Goal: Task Accomplishment & Management: Complete application form

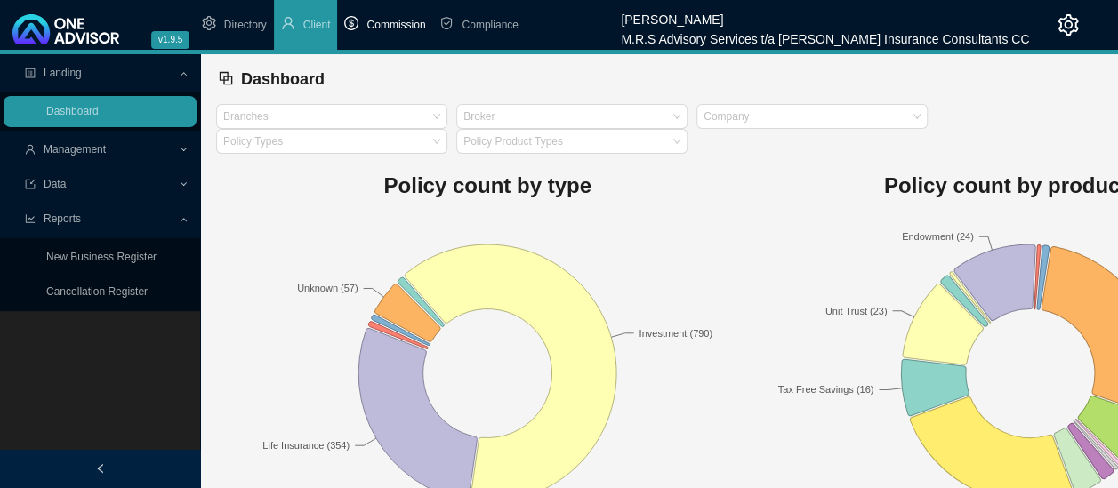
click at [388, 25] on span "Commission" at bounding box center [395, 25] width 59 height 12
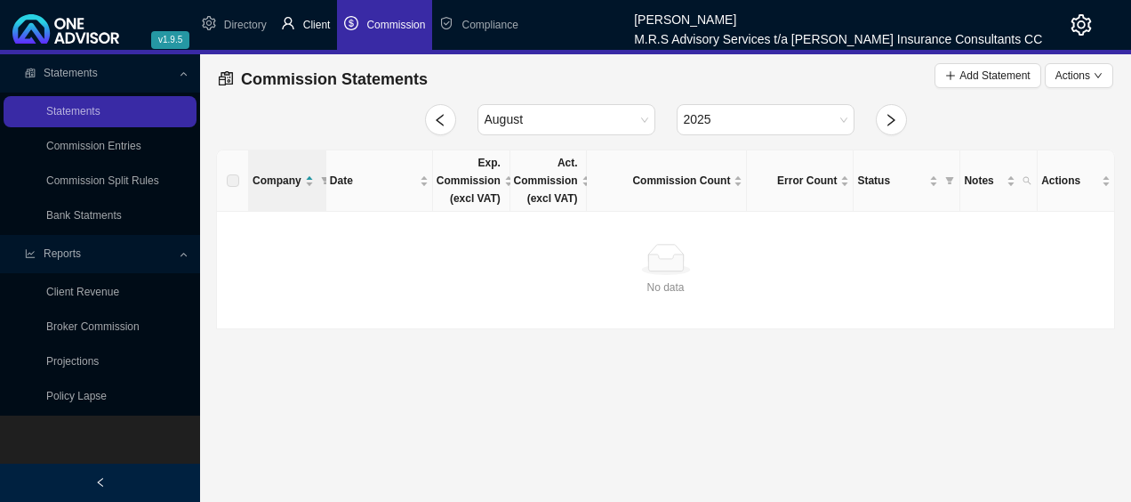
click at [308, 24] on span "Client" at bounding box center [317, 25] width 28 height 12
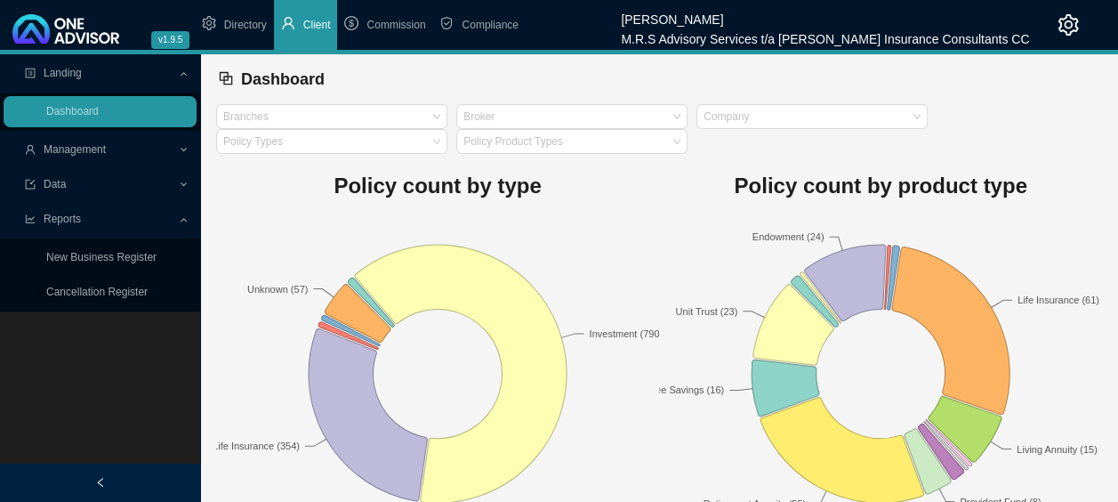
click at [182, 150] on icon at bounding box center [185, 150] width 8 height 0
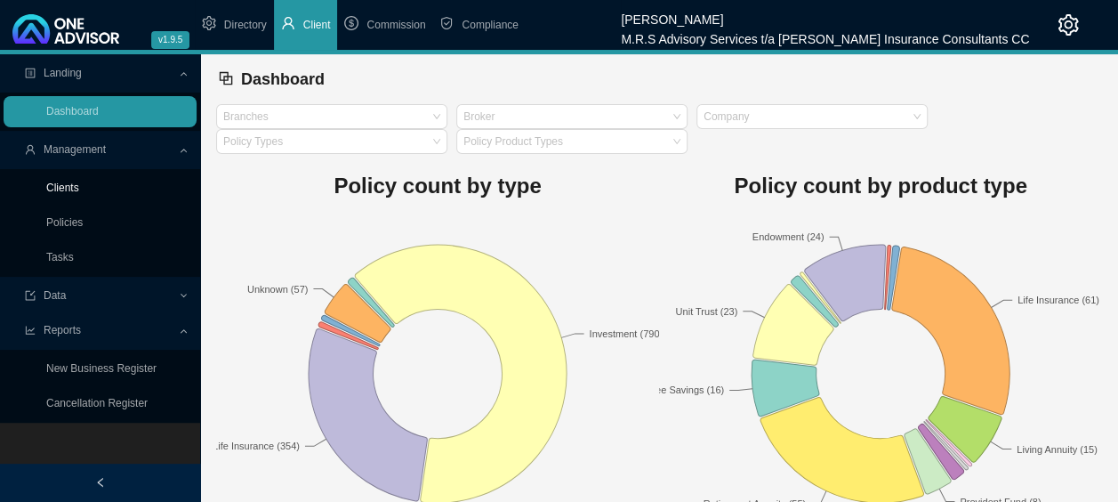
click at [79, 188] on link "Clients" at bounding box center [62, 187] width 33 height 12
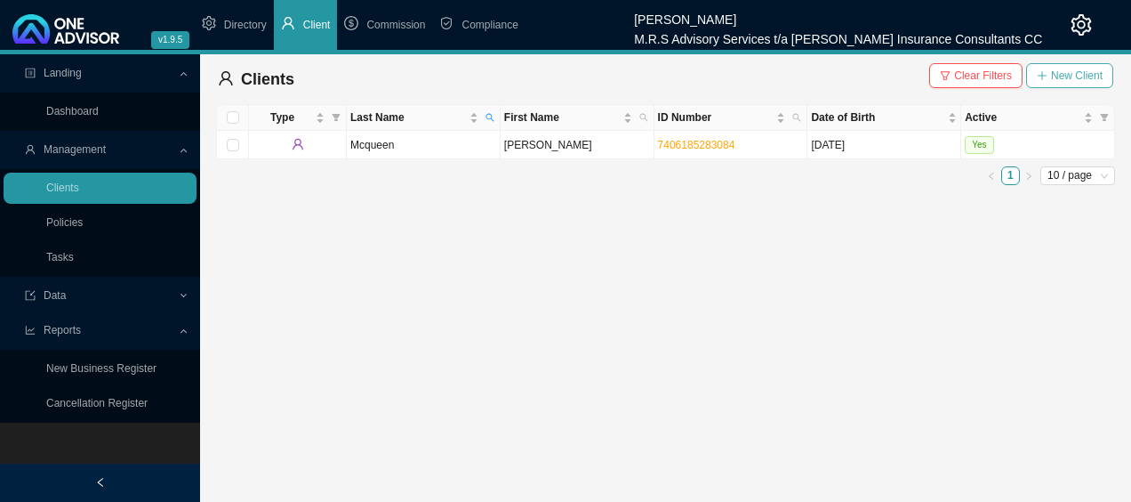
click at [1085, 72] on span "New Client" at bounding box center [1077, 76] width 52 height 18
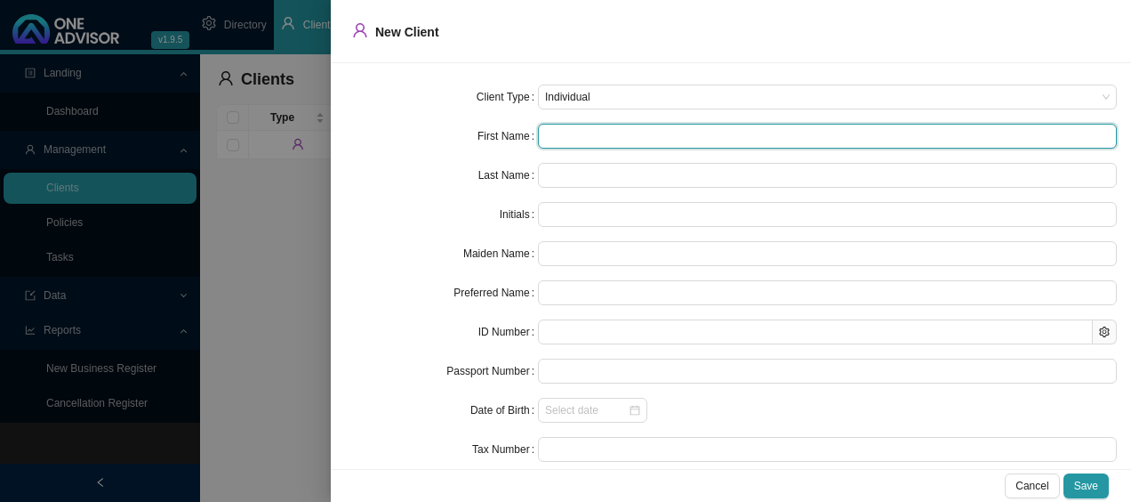
click at [567, 139] on input "text" at bounding box center [827, 136] width 579 height 25
type input "D"
type input "Da"
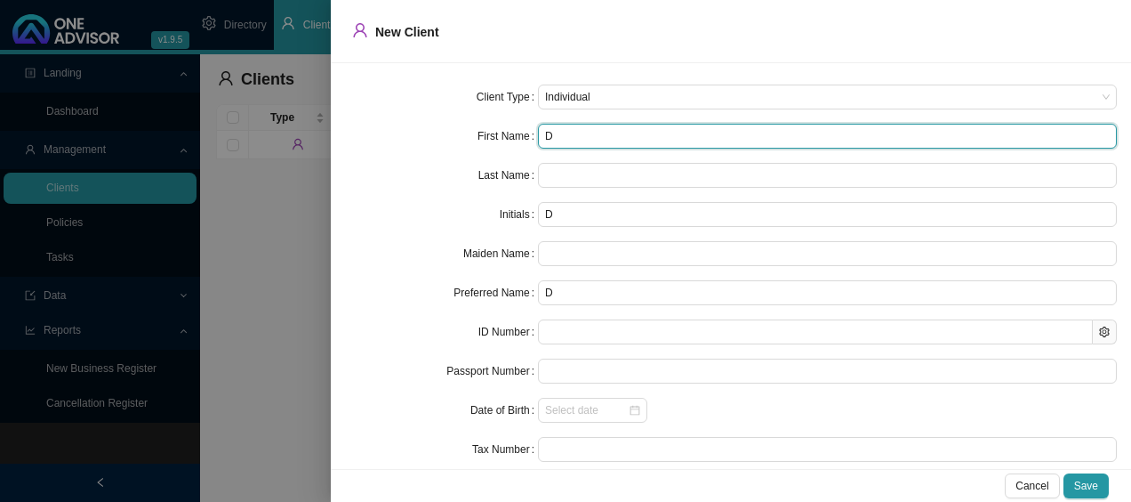
type input "Da"
type input "Dal"
type input "Dalr"
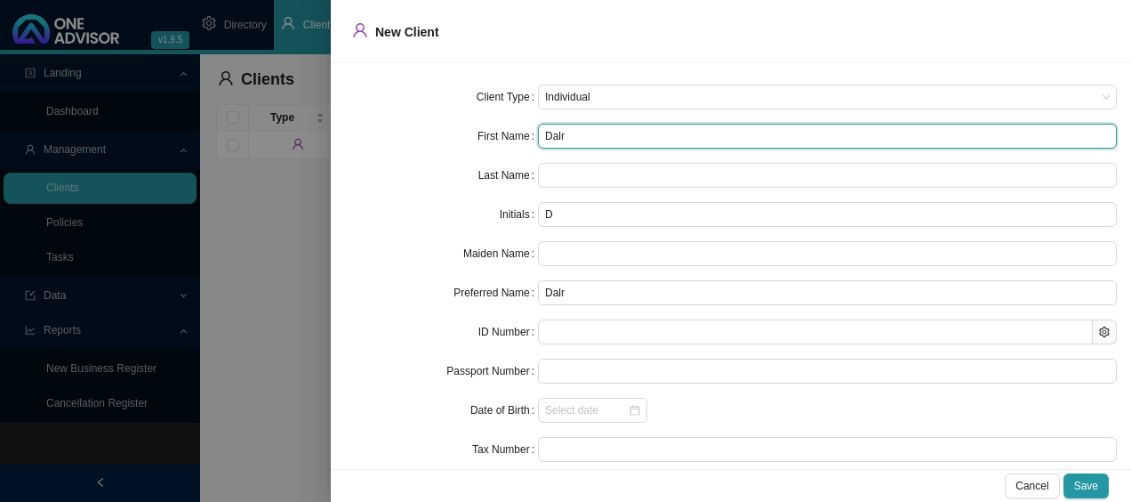
type input "Dal"
type input "[PERSON_NAME]"
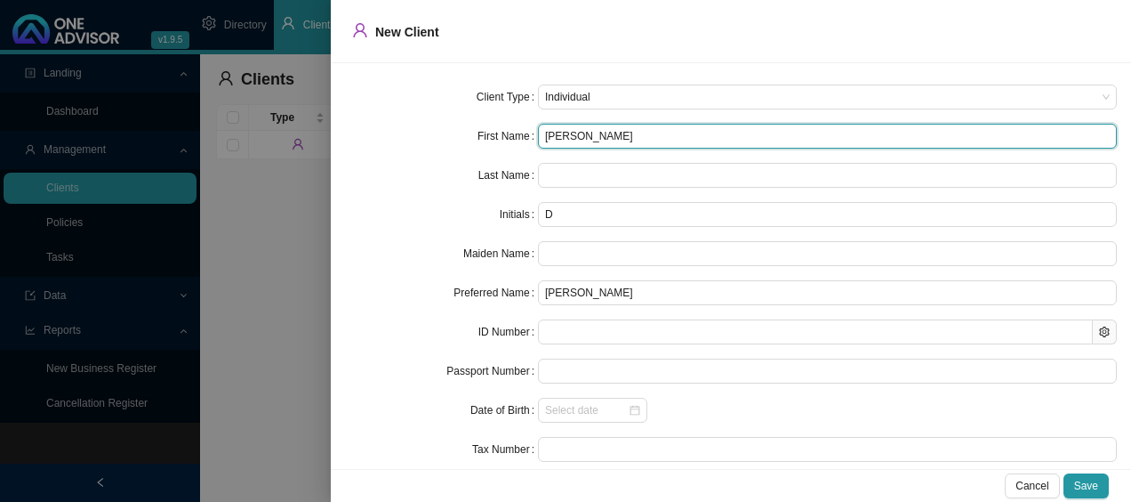
type input "DL"
type input "[PERSON_NAME]"
type input "D"
type input "[PERSON_NAME]"
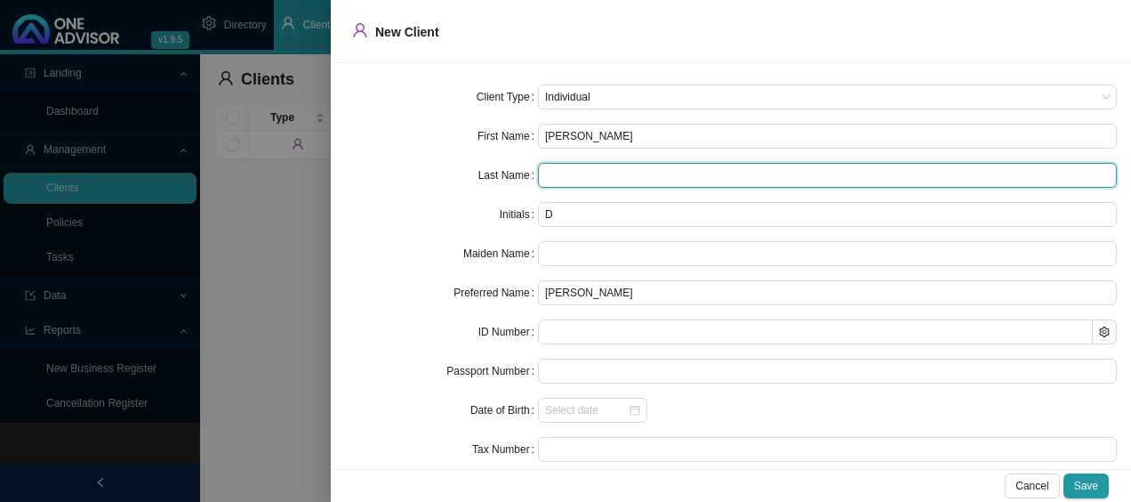
click at [643, 173] on input "text" at bounding box center [827, 175] width 579 height 25
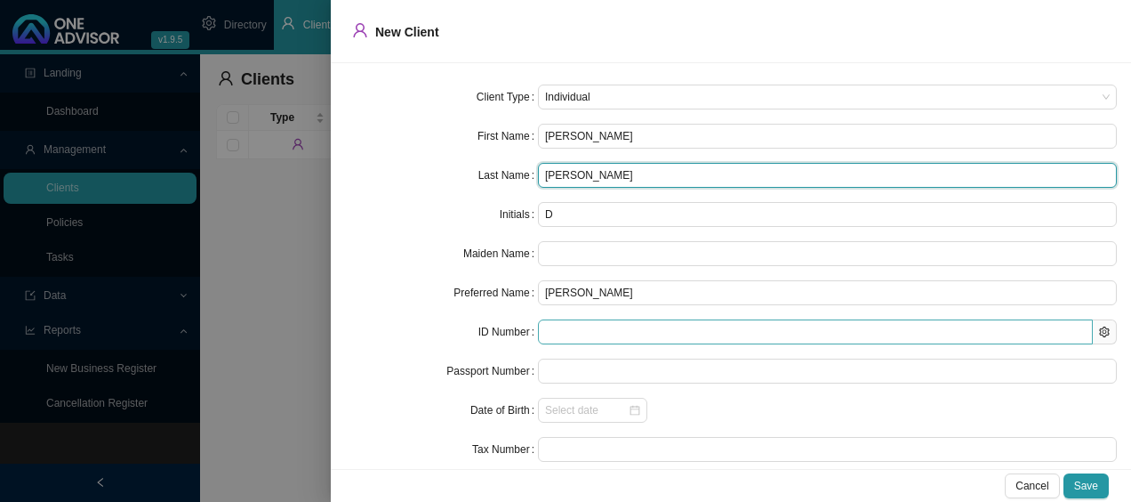
type input "[PERSON_NAME]"
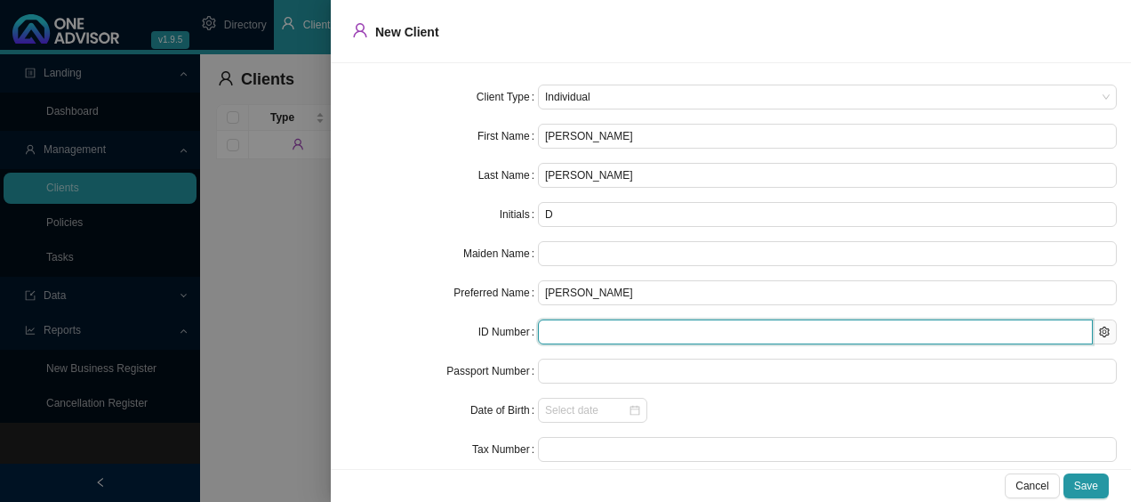
click at [620, 334] on input "text" at bounding box center [815, 331] width 555 height 25
type input "531003"
type input "[DATE]"
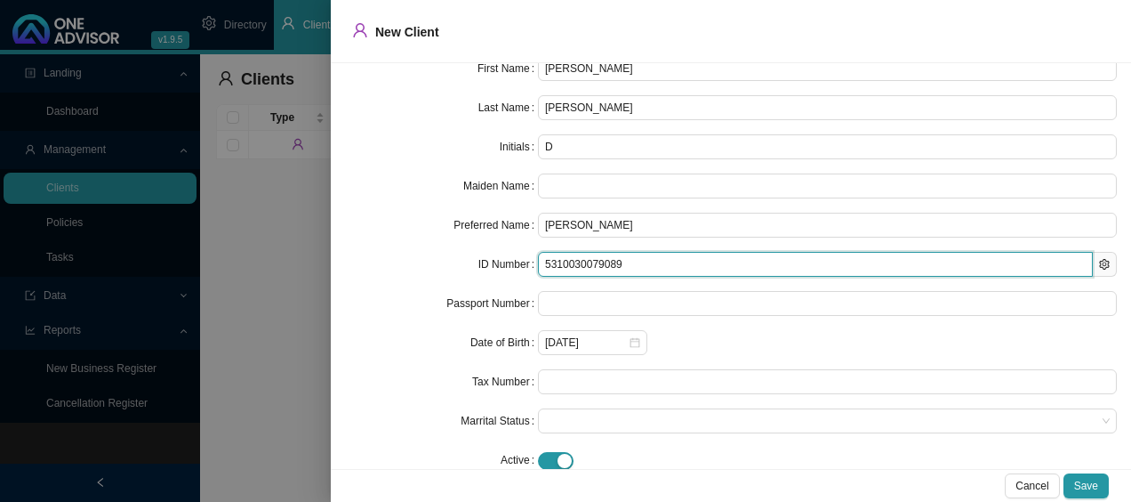
scroll to position [99, 0]
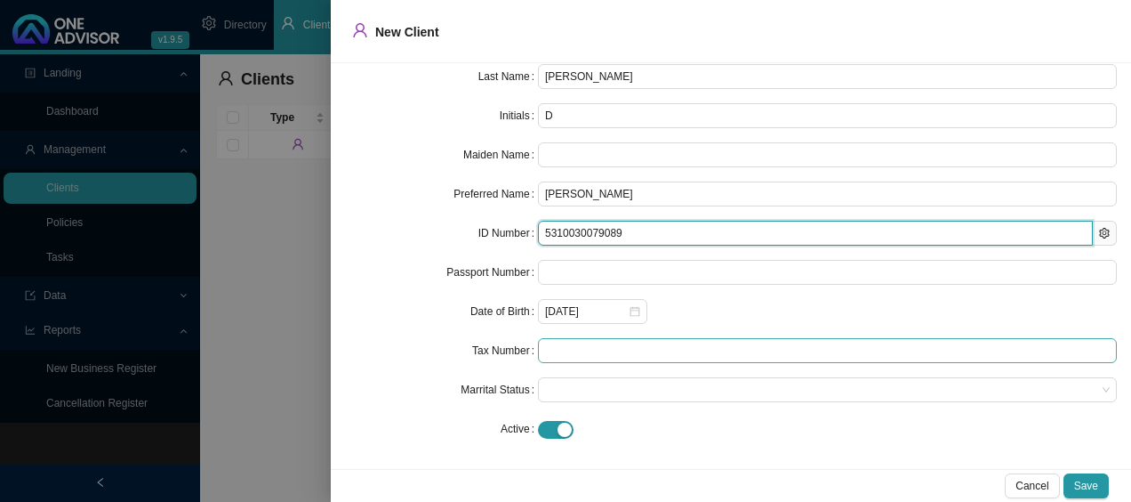
type input "5310030079089"
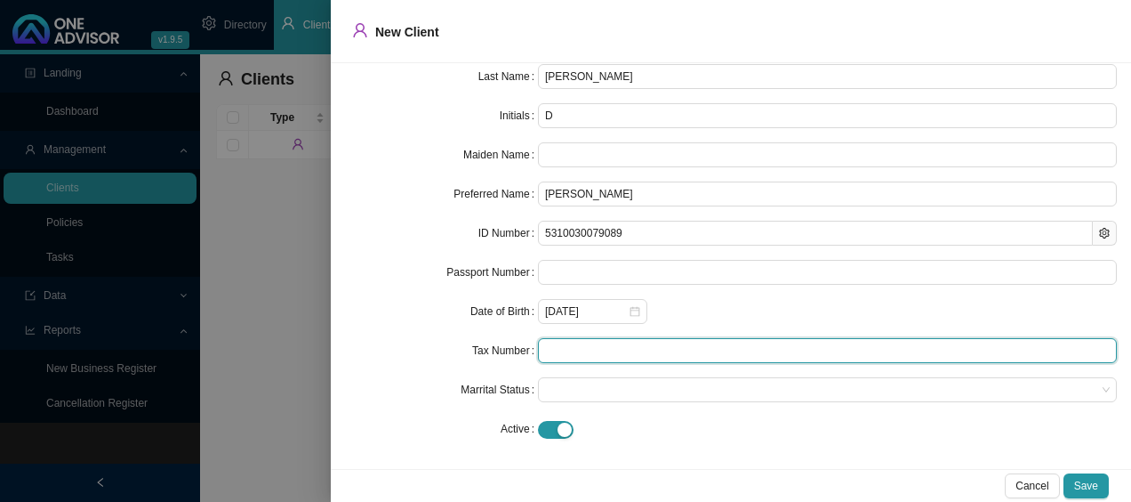
click at [587, 349] on input "text" at bounding box center [827, 350] width 579 height 25
type input "1505009207"
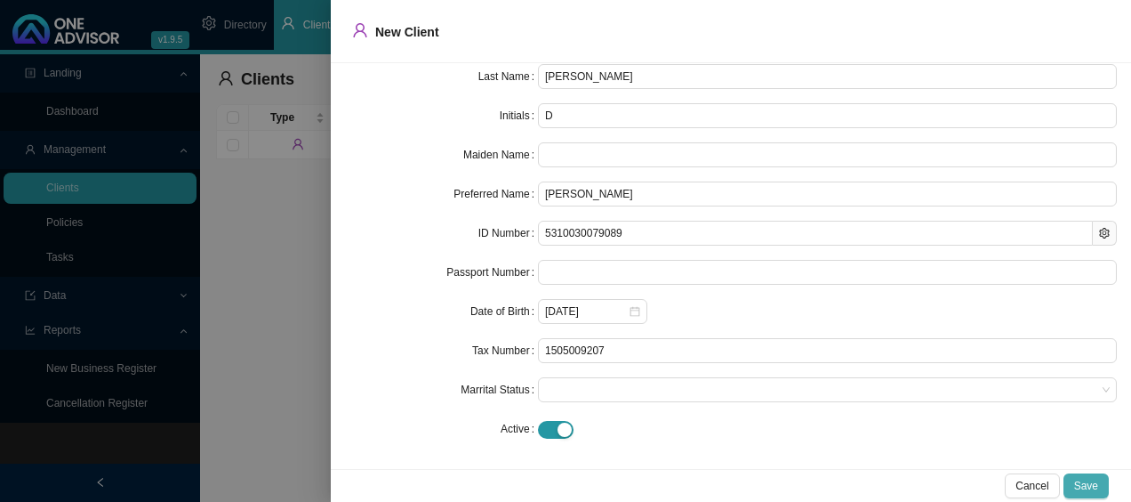
click at [1098, 489] on span "Save" at bounding box center [1086, 486] width 24 height 18
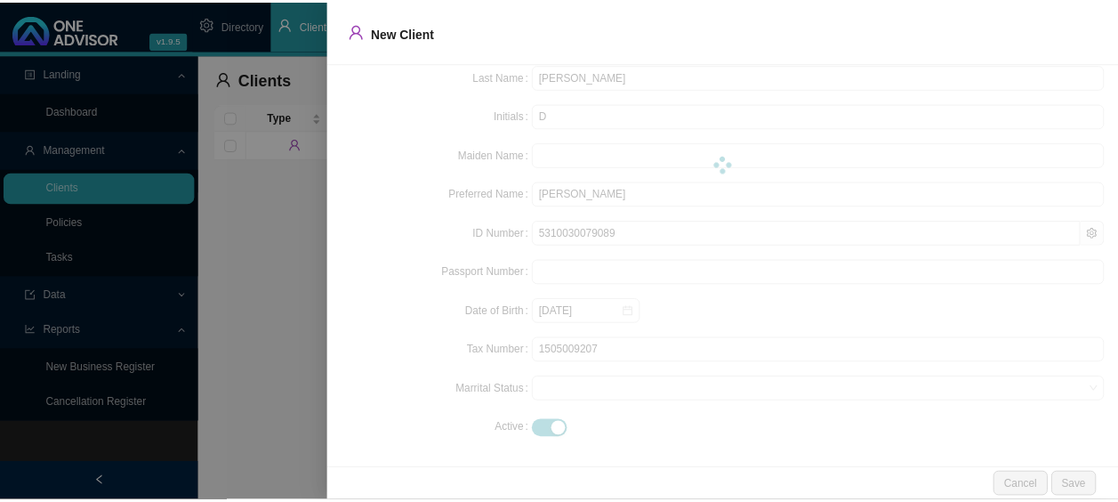
scroll to position [0, 0]
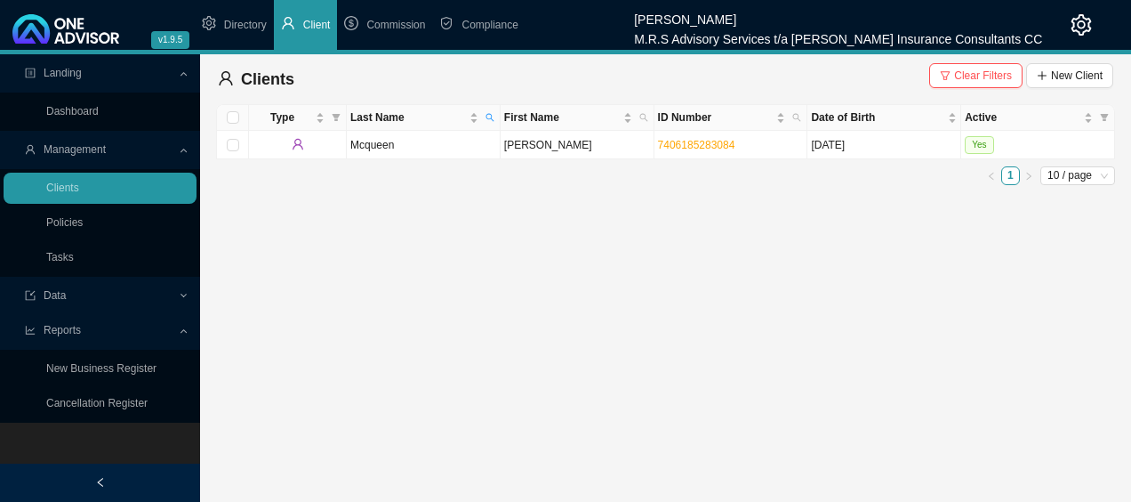
click at [466, 23] on span "Compliance" at bounding box center [490, 25] width 56 height 12
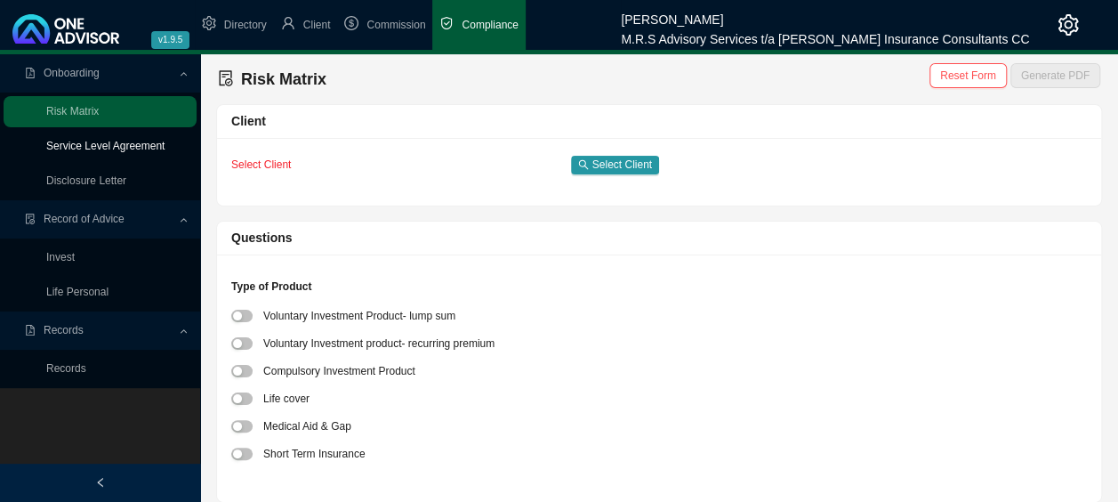
click at [137, 149] on link "Service Level Agreement" at bounding box center [105, 146] width 118 height 12
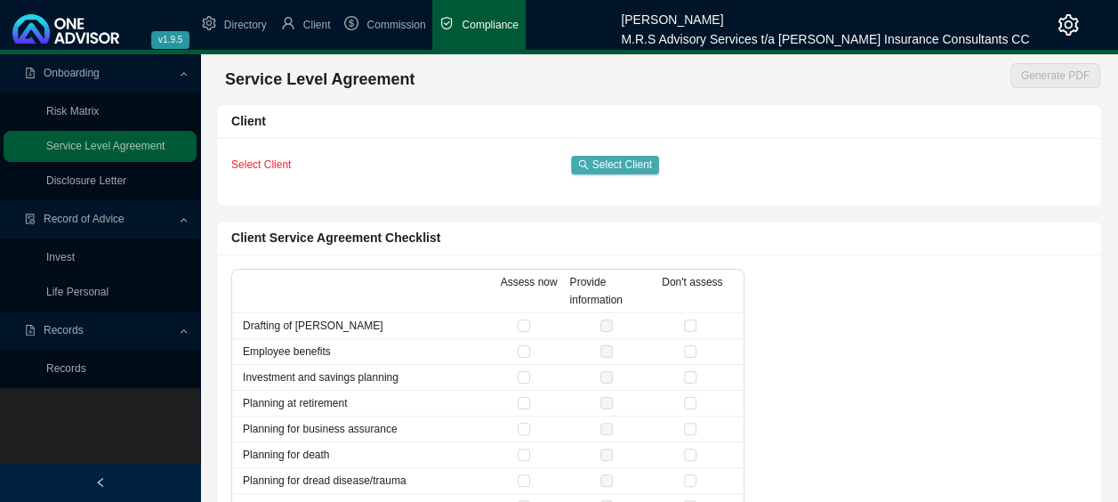
click at [610, 173] on button "Select Client" at bounding box center [615, 165] width 88 height 19
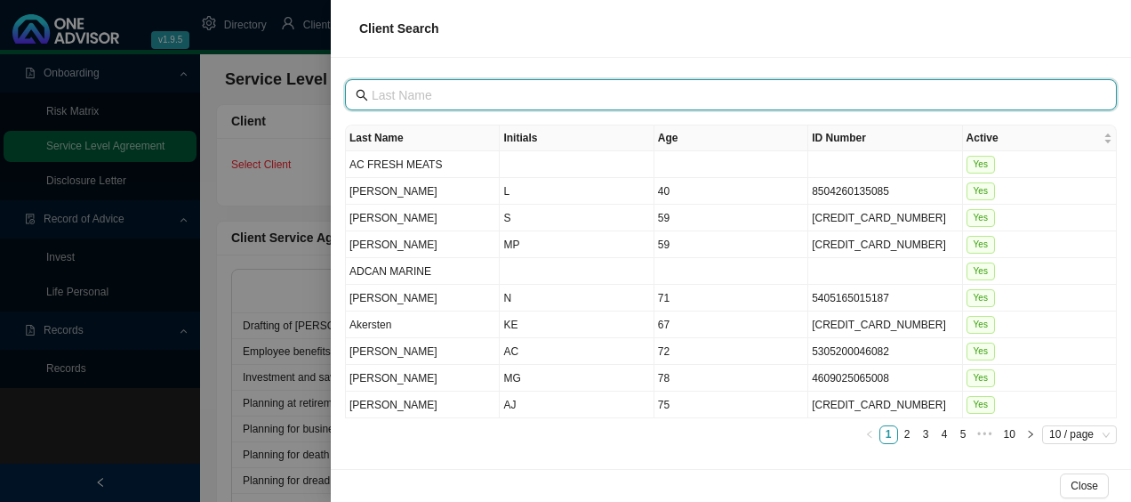
click at [619, 85] on input "text" at bounding box center [733, 95] width 722 height 20
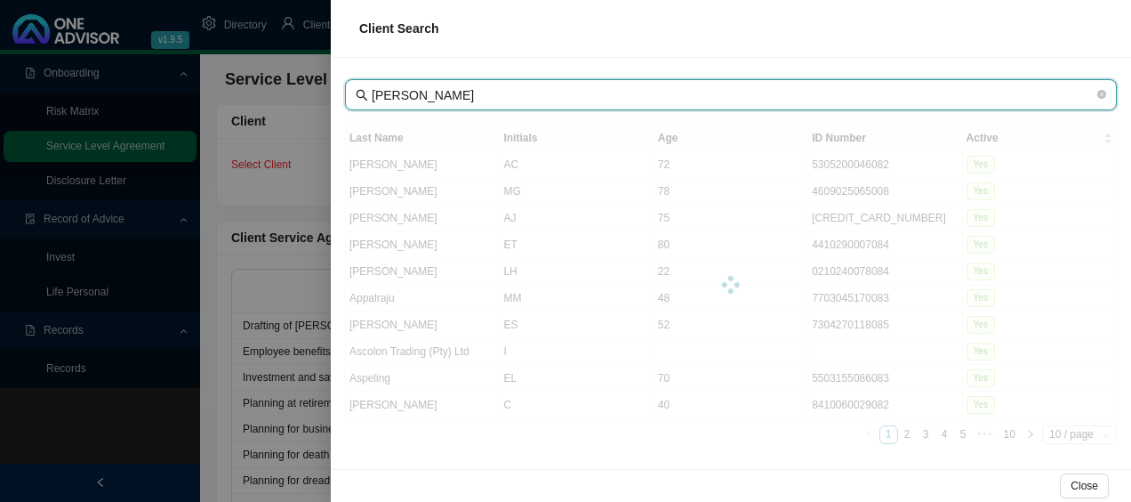
type input "[PERSON_NAME]"
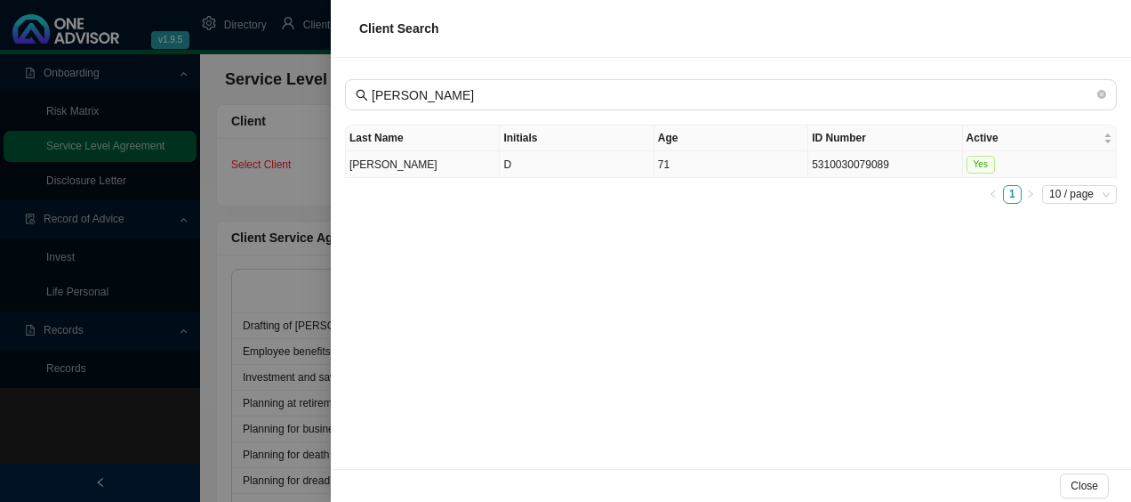
click at [530, 160] on td "D" at bounding box center [577, 164] width 154 height 27
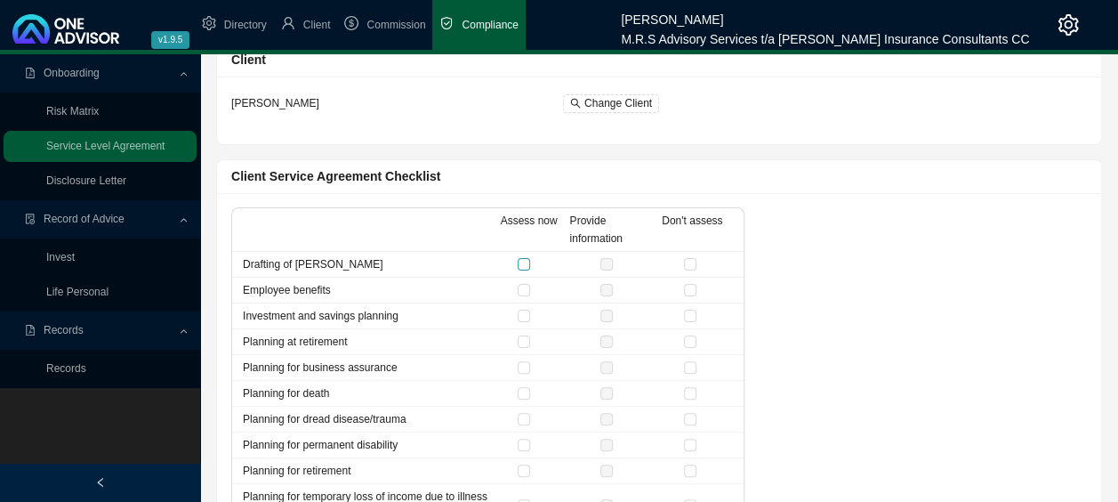
scroll to position [89, 0]
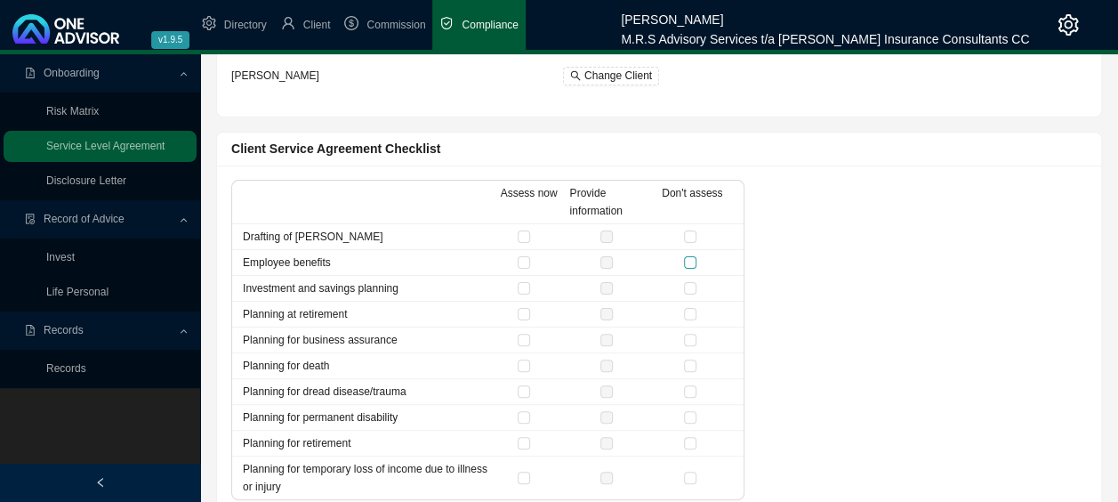
click at [688, 263] on input "checkbox" at bounding box center [690, 262] width 12 height 12
checkbox input "true"
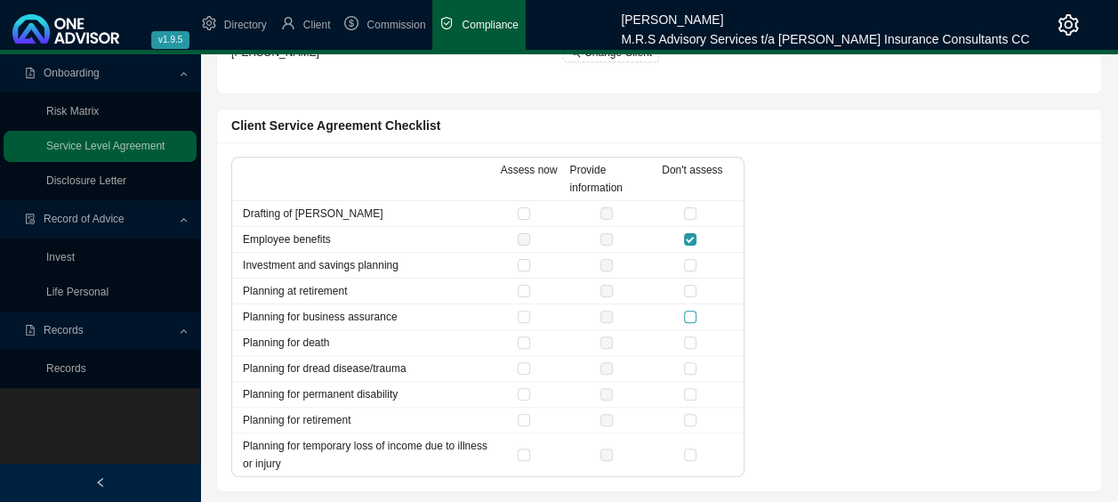
click at [692, 315] on input "checkbox" at bounding box center [690, 316] width 12 height 12
checkbox input "true"
click at [692, 419] on input "checkbox" at bounding box center [690, 420] width 12 height 12
checkbox input "true"
click at [690, 454] on input "checkbox" at bounding box center [690, 454] width 12 height 12
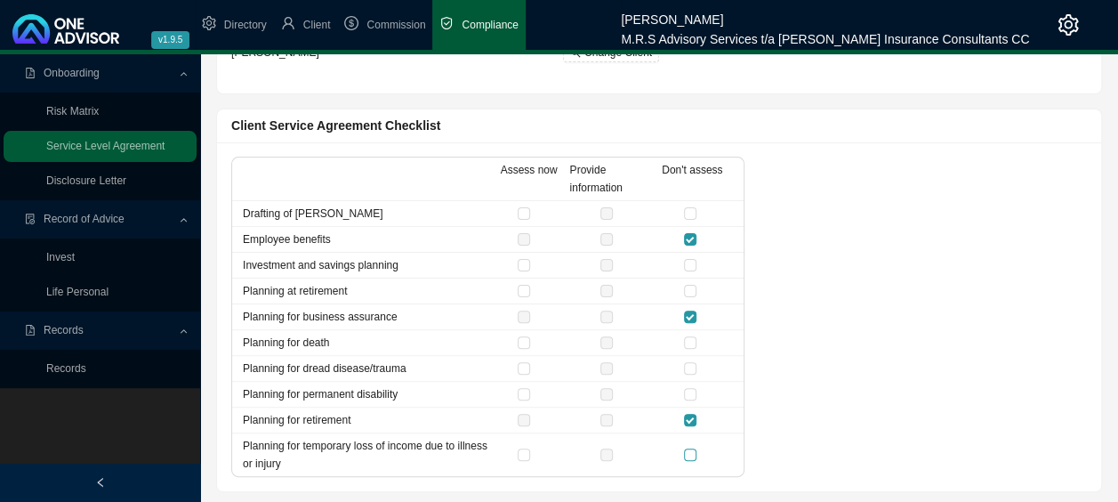
checkbox input "true"
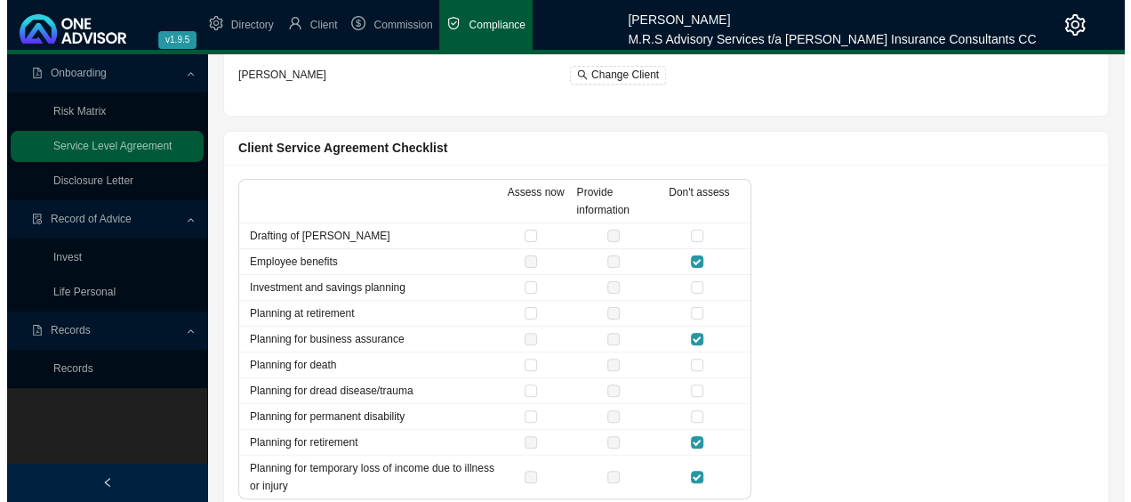
scroll to position [0, 0]
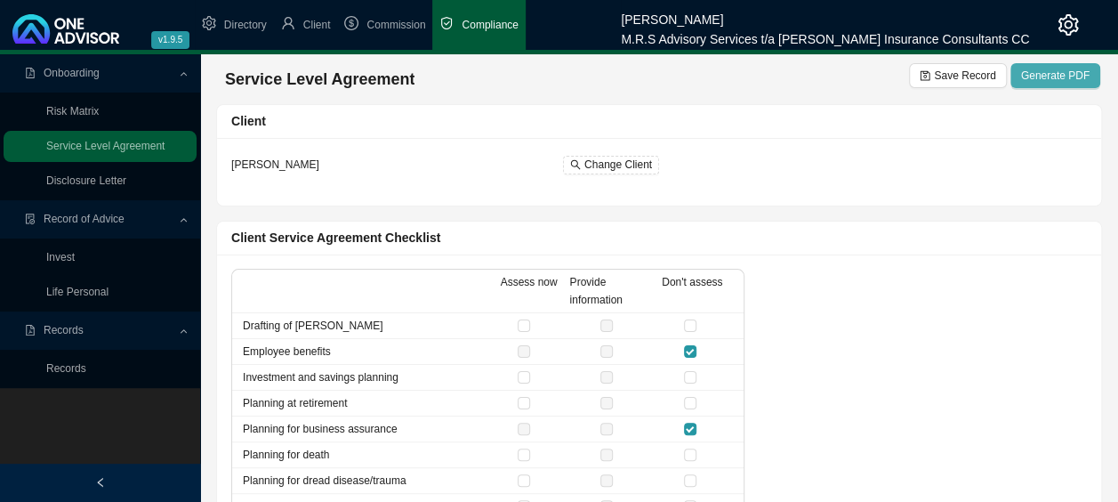
click at [1066, 73] on span "Generate PDF" at bounding box center [1055, 76] width 68 height 18
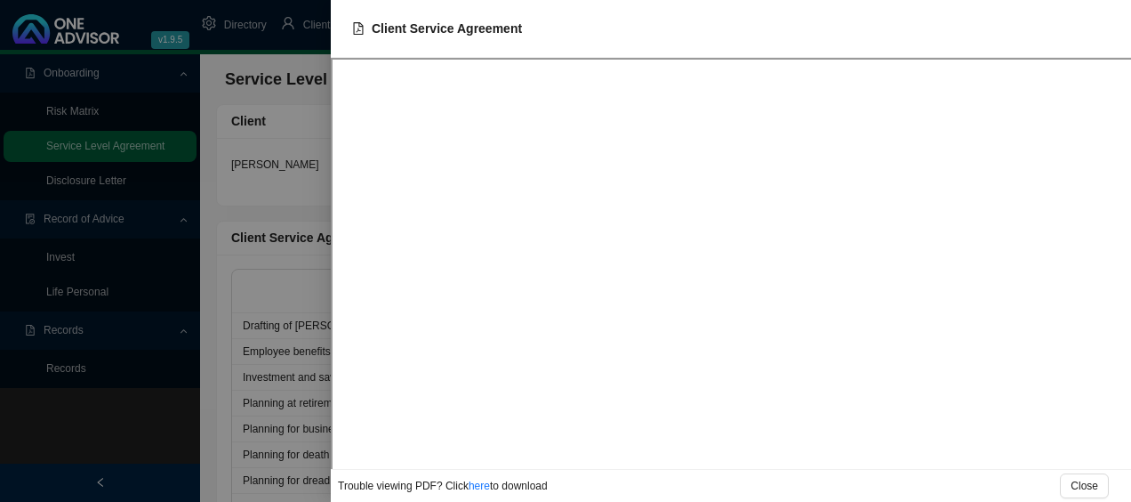
click at [119, 181] on div at bounding box center [565, 251] width 1131 height 502
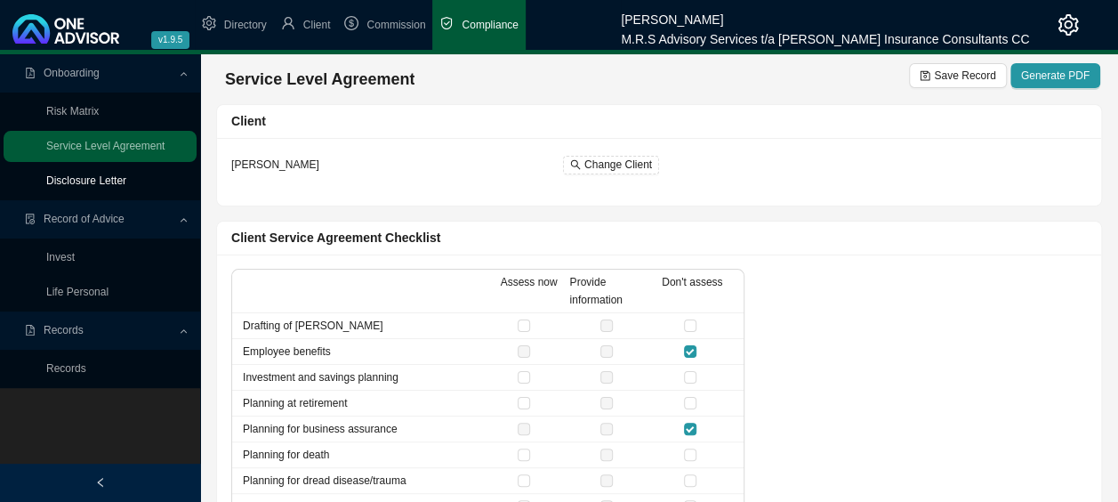
click at [119, 181] on link "Disclosure Letter" at bounding box center [86, 180] width 80 height 12
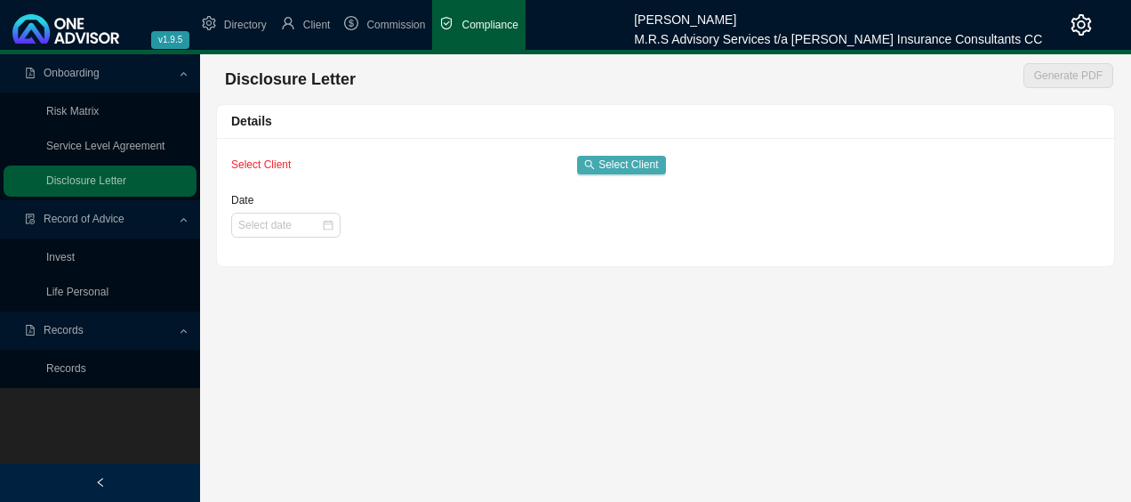
click at [612, 164] on span "Select Client" at bounding box center [629, 165] width 60 height 18
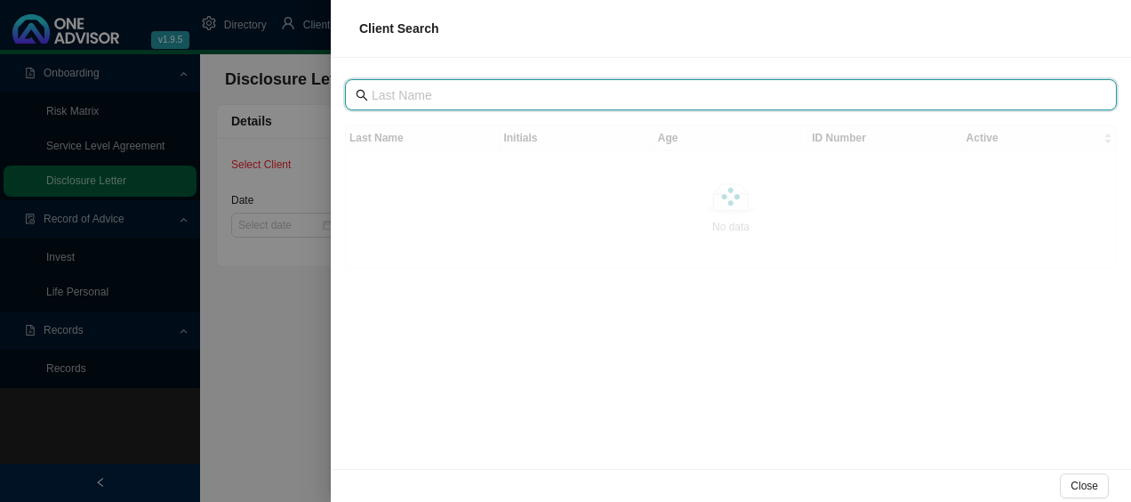
click at [629, 91] on input "text" at bounding box center [733, 95] width 722 height 20
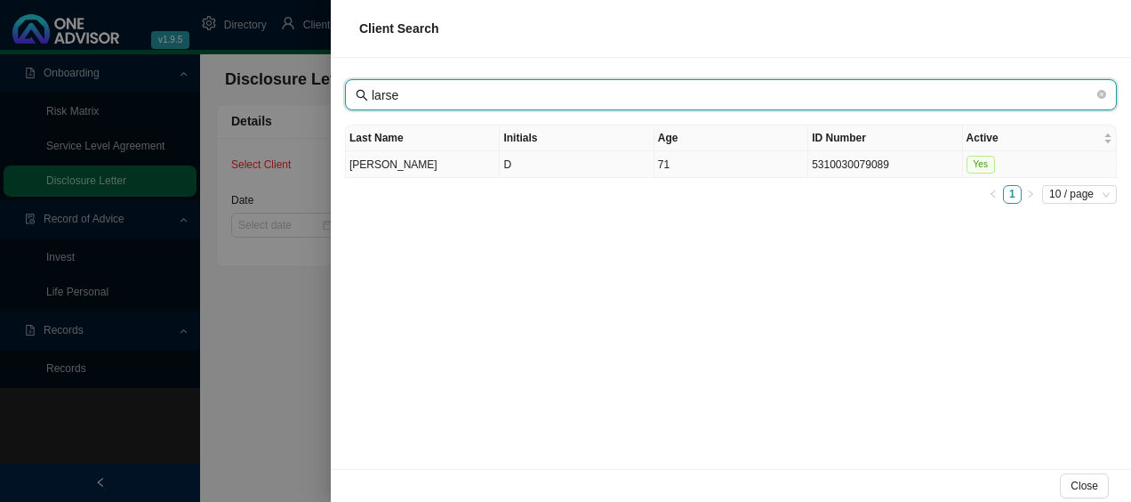
type input "larse"
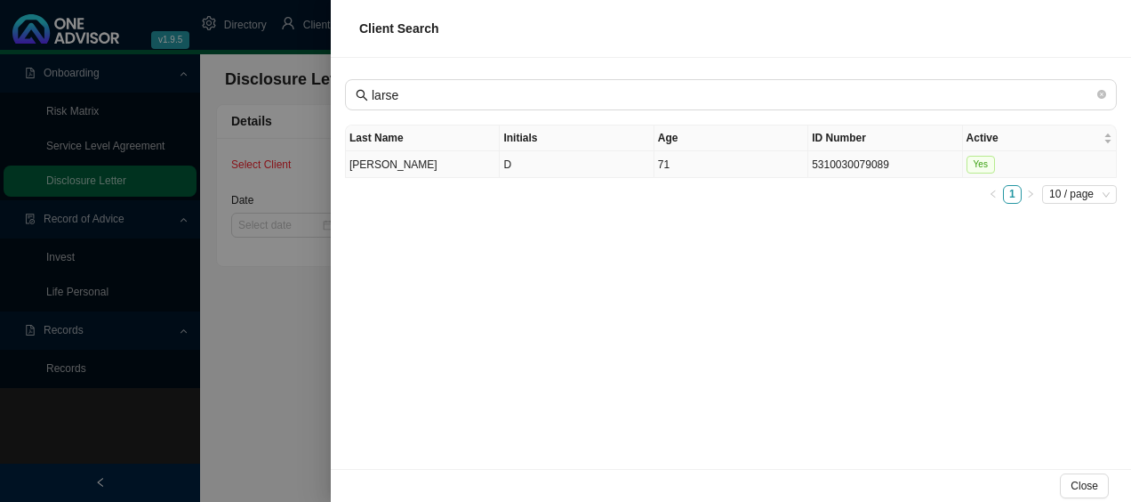
click at [411, 167] on td "[PERSON_NAME]" at bounding box center [423, 164] width 154 height 27
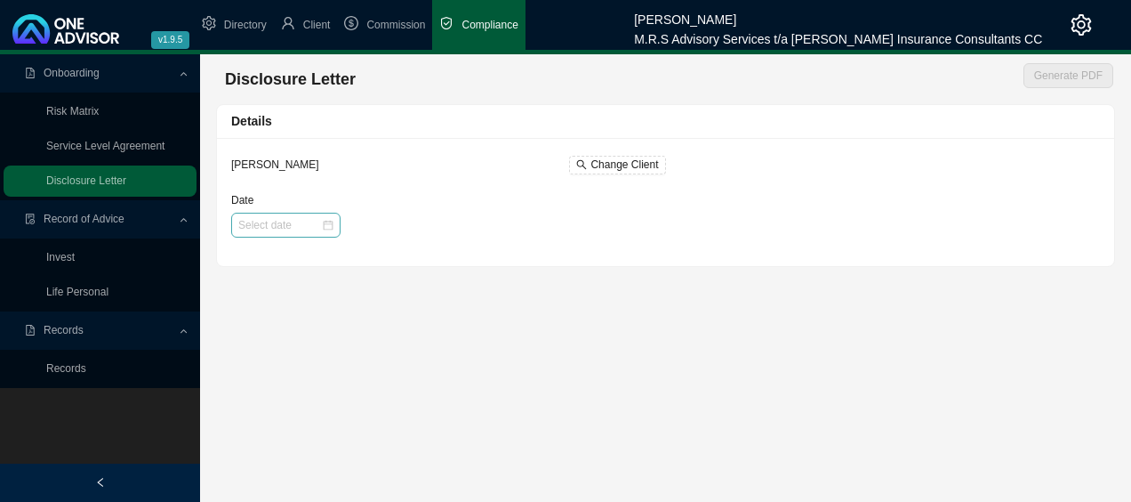
click at [332, 227] on div at bounding box center [285, 225] width 109 height 25
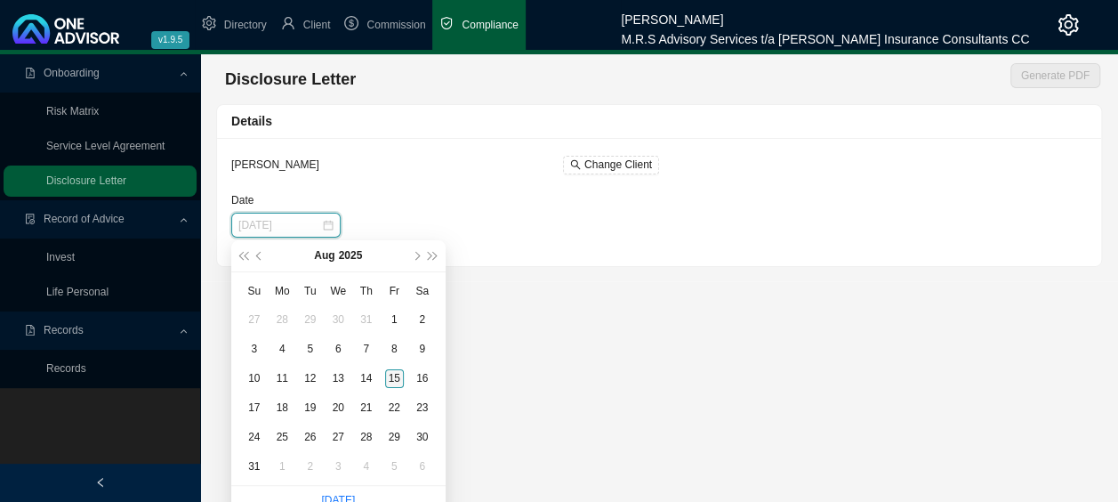
type input "[DATE]"
click at [396, 374] on div "15" at bounding box center [394, 378] width 19 height 19
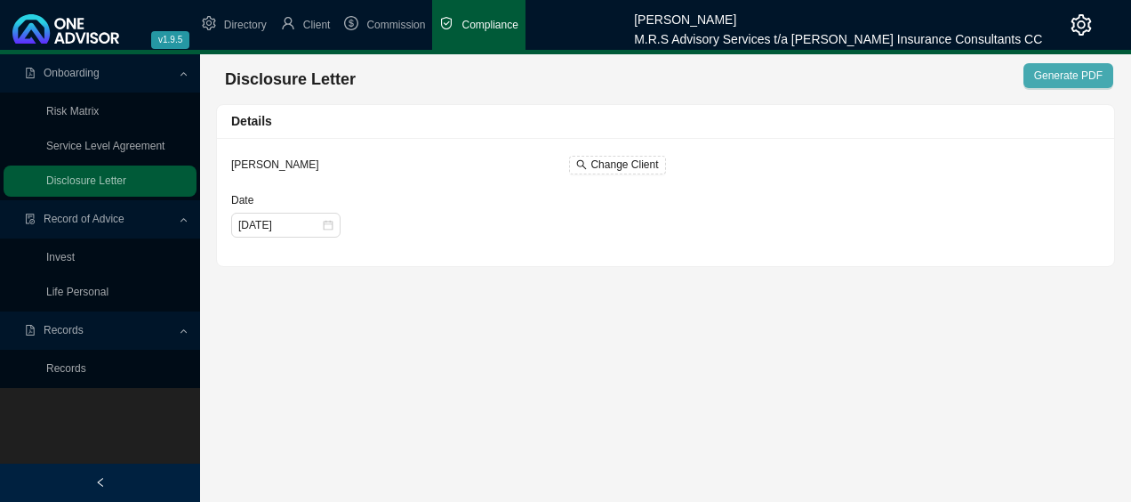
click at [1090, 76] on span "Generate PDF" at bounding box center [1068, 76] width 68 height 18
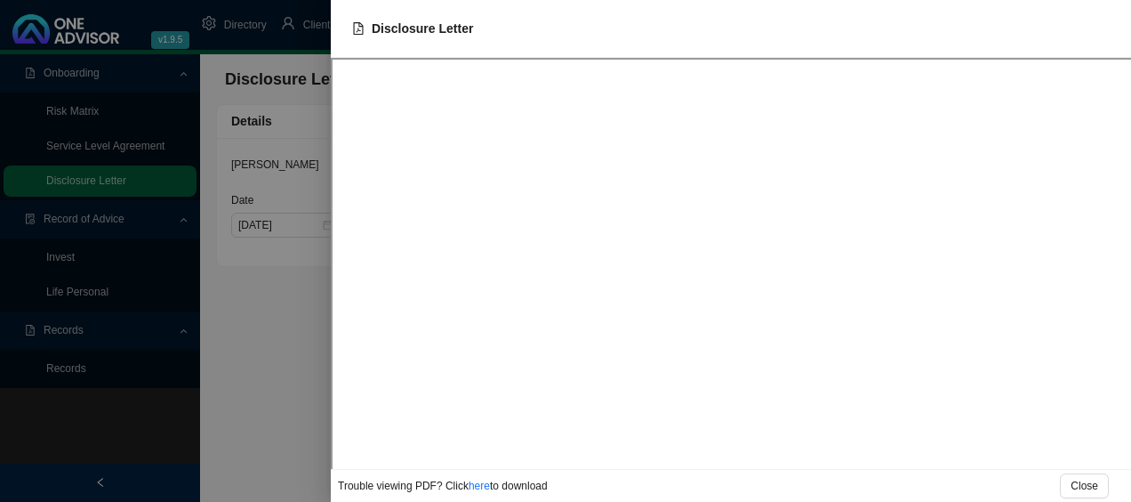
click at [279, 349] on div at bounding box center [565, 251] width 1131 height 502
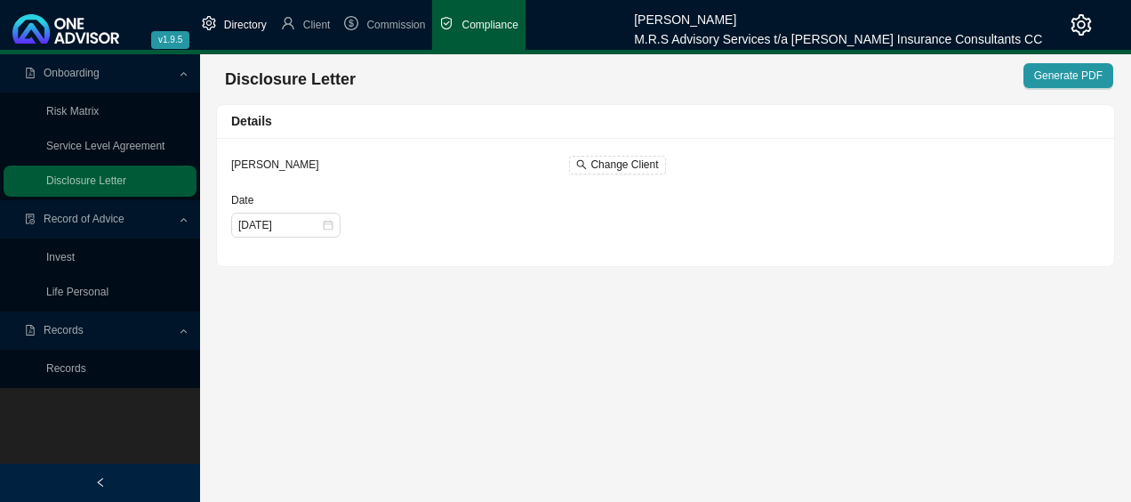
click at [251, 27] on span "Directory" at bounding box center [245, 25] width 43 height 12
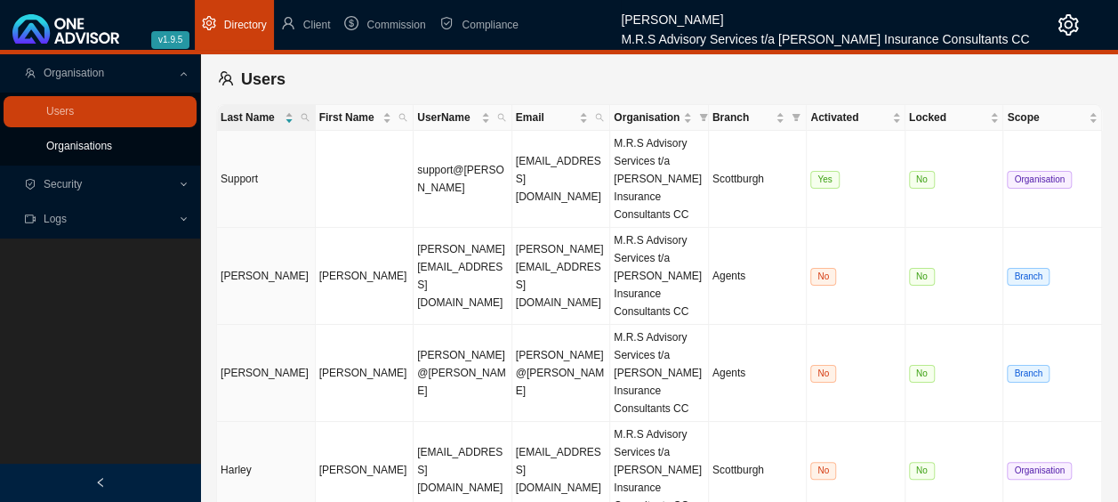
click at [109, 142] on link "Organisations" at bounding box center [79, 146] width 66 height 12
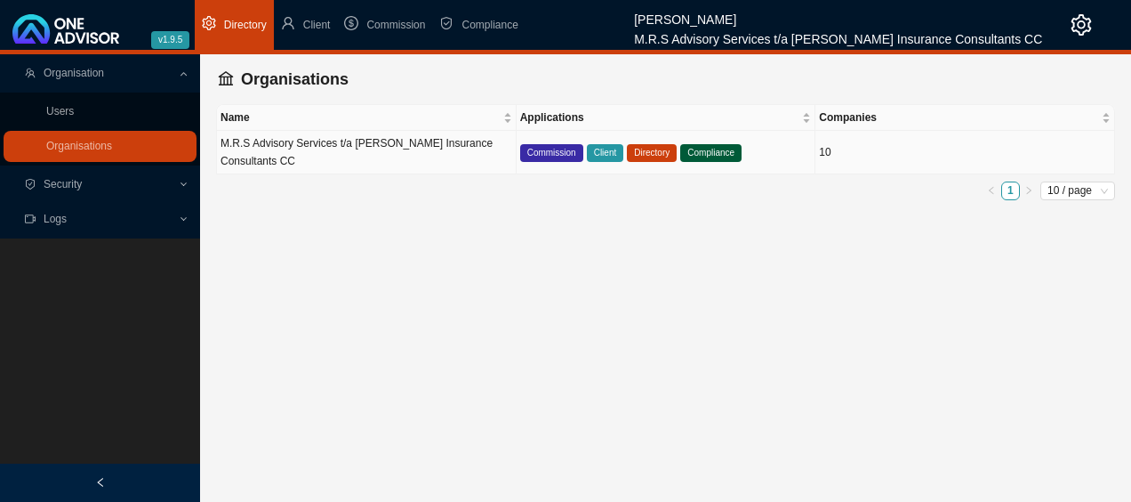
click at [649, 146] on span "Directory" at bounding box center [652, 153] width 50 height 18
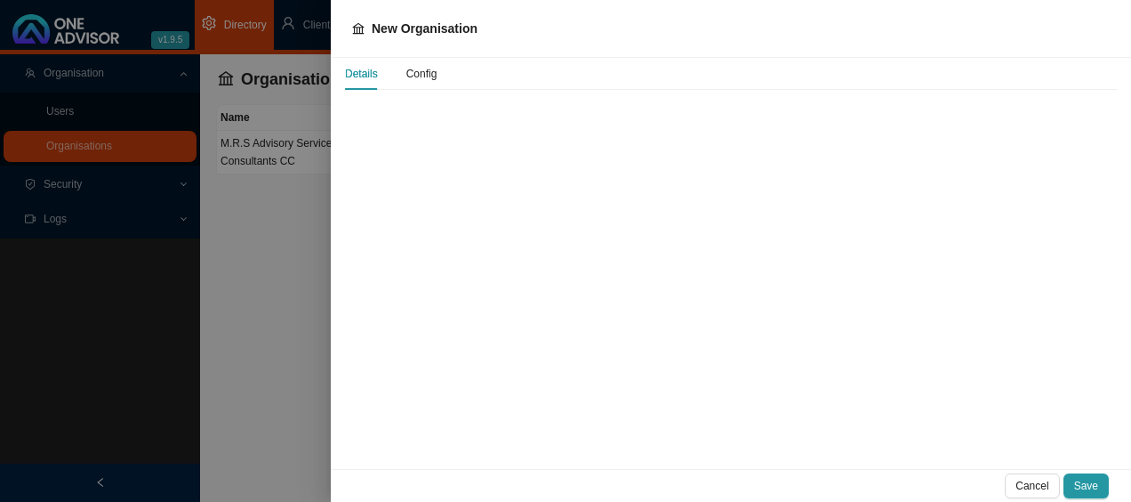
click at [415, 80] on div "Config" at bounding box center [421, 74] width 31 height 18
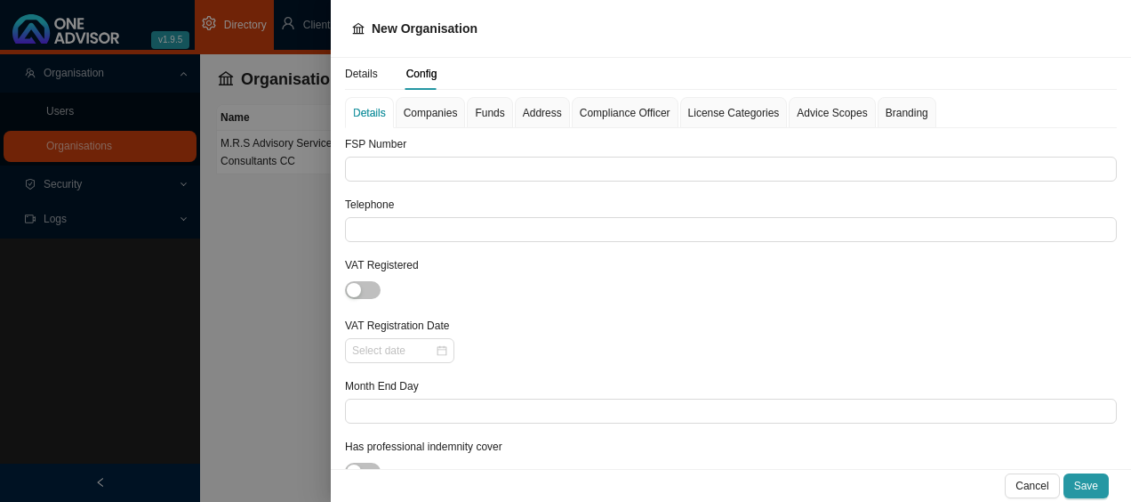
type input "33020"
type input "039 682 4246"
type input "[DATE]"
type input "Sanlam"
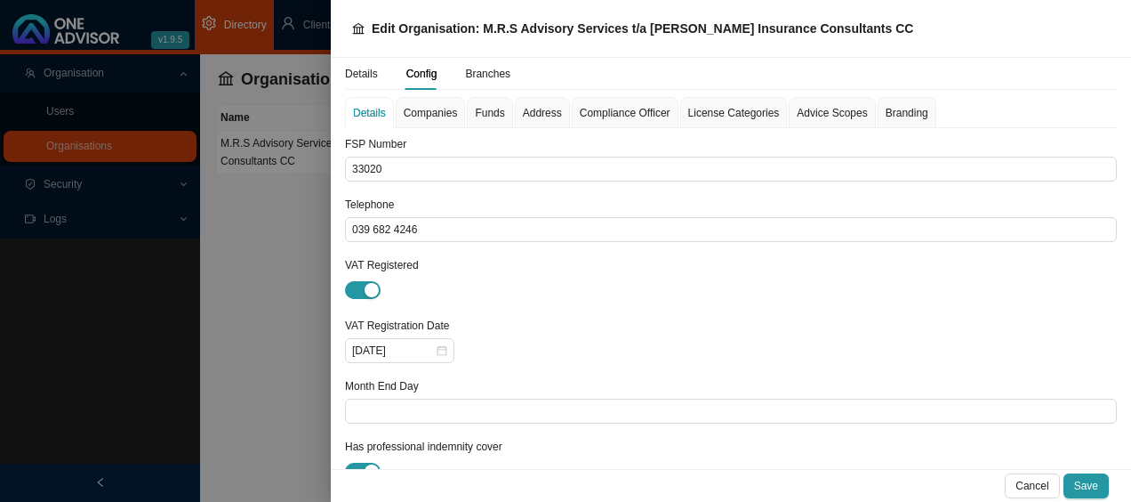
click at [490, 115] on span "Funds" at bounding box center [489, 113] width 29 height 11
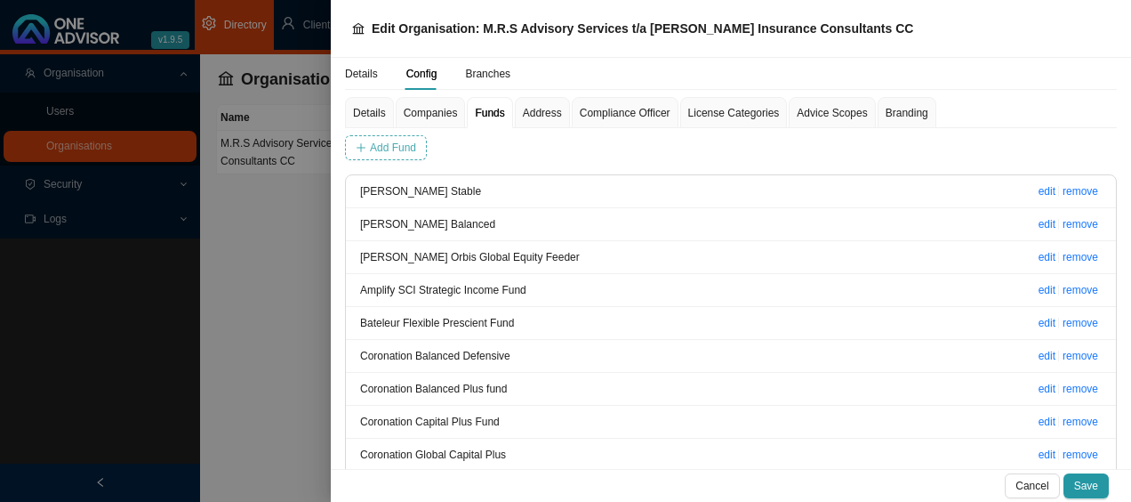
click at [386, 146] on span "Add Fund" at bounding box center [393, 148] width 46 height 18
type input "Glacier Moderate Aggressive Solution"
click at [609, 145] on span "Add Fund" at bounding box center [624, 148] width 46 height 18
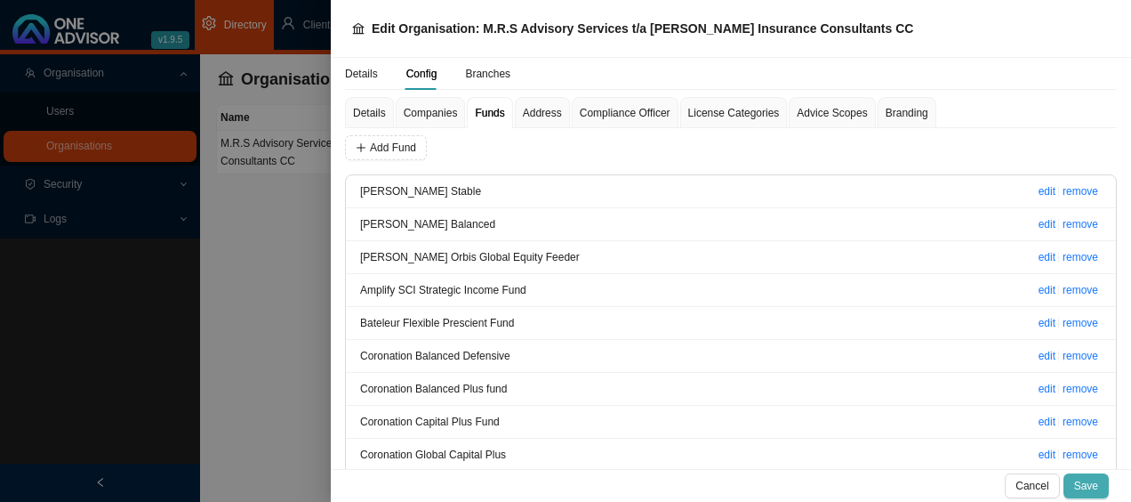
click at [1089, 482] on span "Save" at bounding box center [1086, 486] width 24 height 18
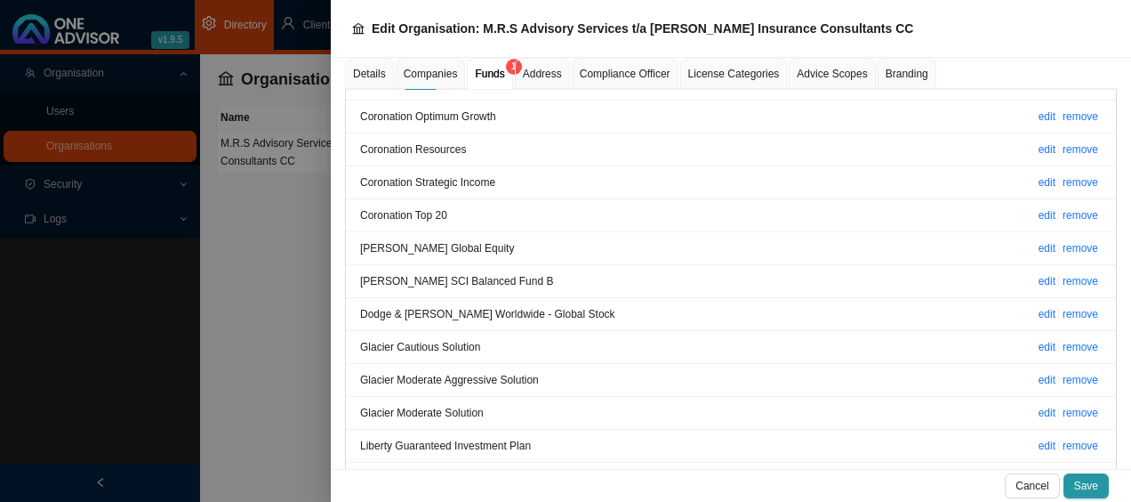
scroll to position [534, 0]
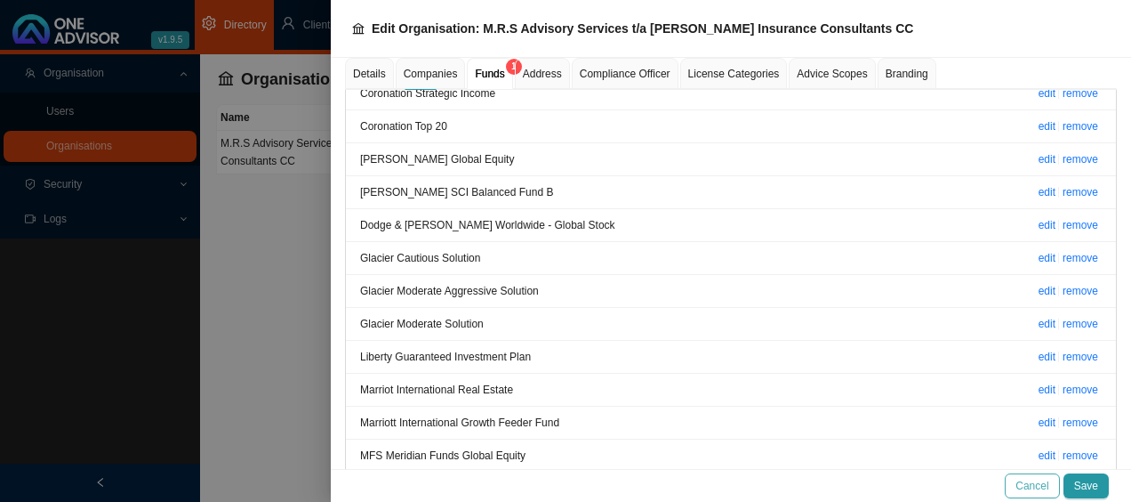
click at [1041, 482] on span "Cancel" at bounding box center [1032, 486] width 33 height 18
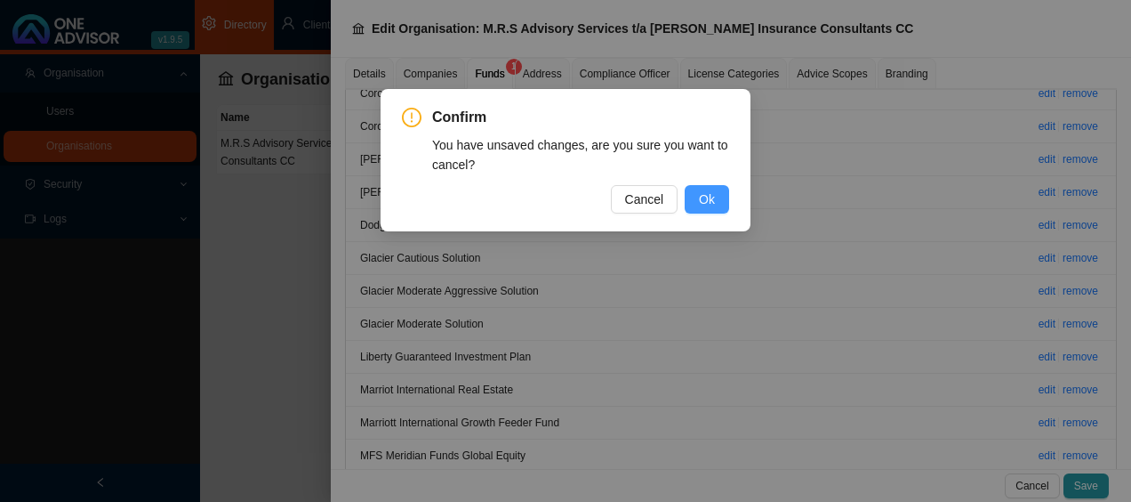
click at [711, 199] on span "Ok" at bounding box center [707, 199] width 16 height 20
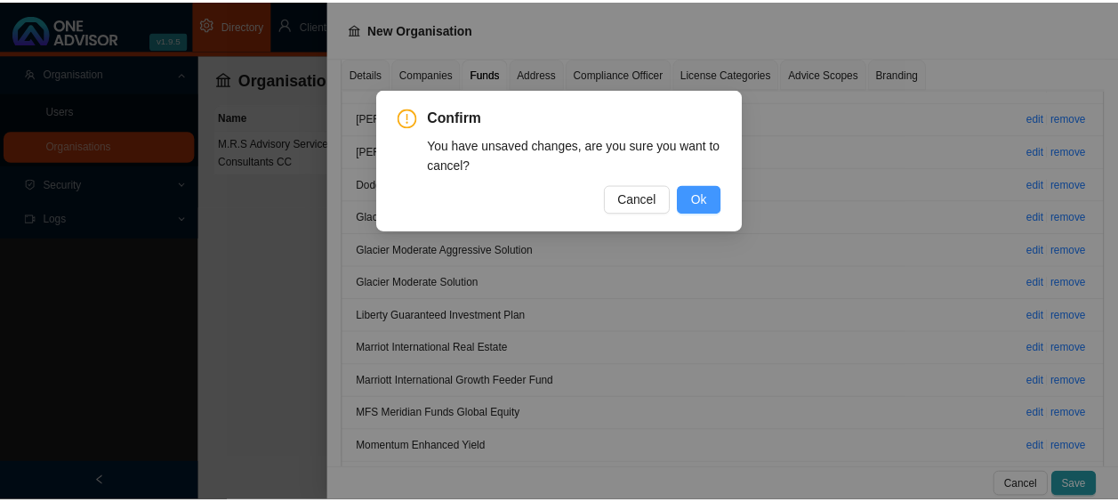
scroll to position [493, 0]
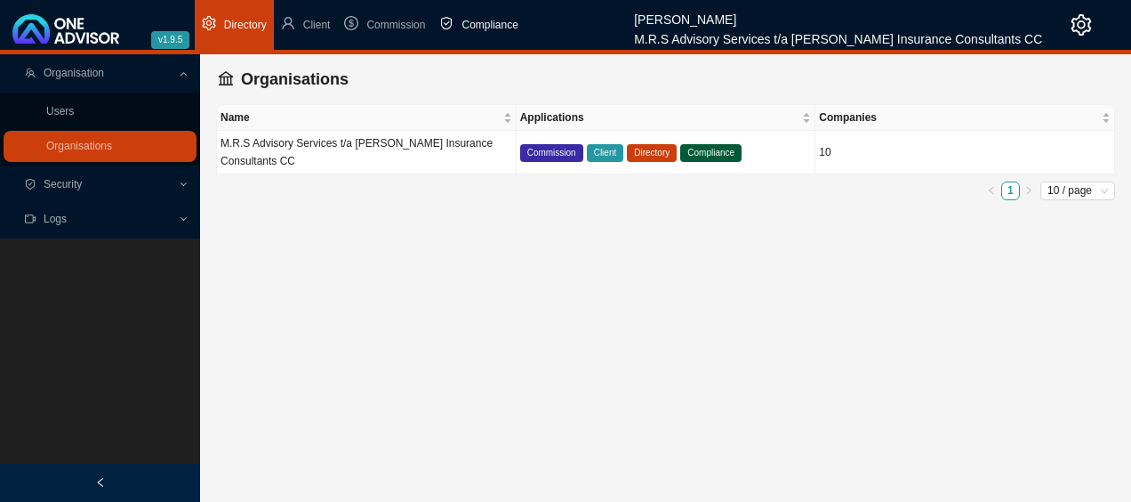
click at [479, 28] on span "Compliance" at bounding box center [490, 25] width 56 height 12
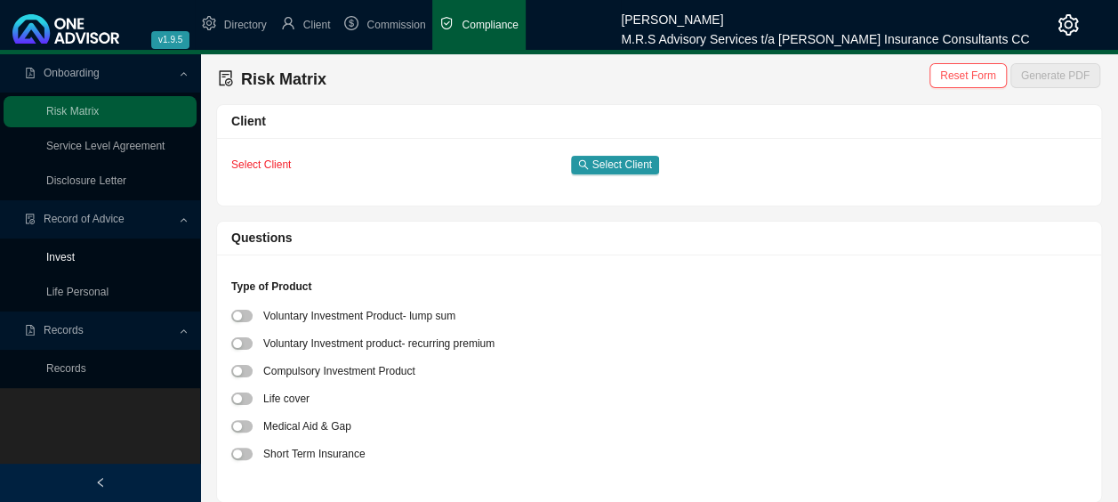
click at [70, 260] on link "Invest" at bounding box center [60, 257] width 28 height 12
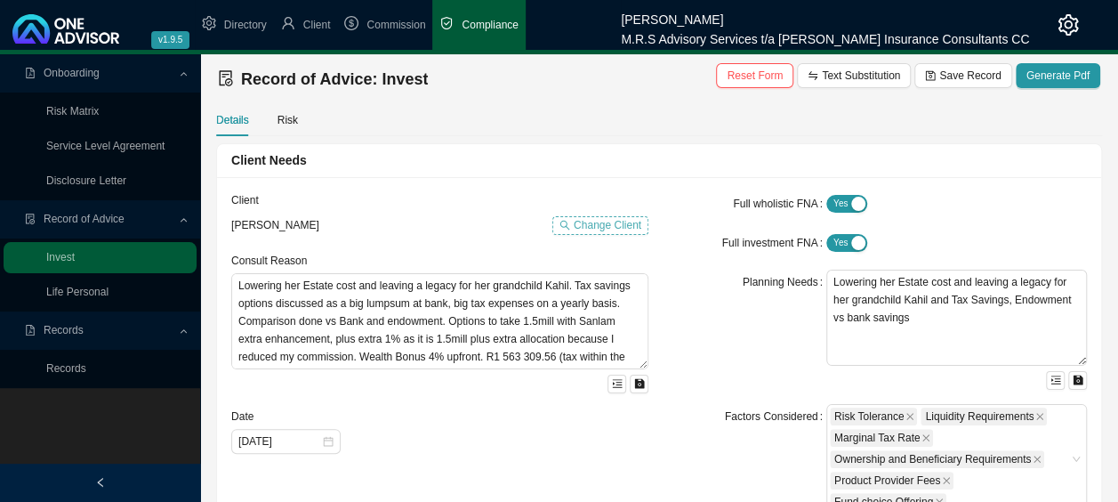
click at [594, 226] on span "Change Client" at bounding box center [608, 225] width 68 height 18
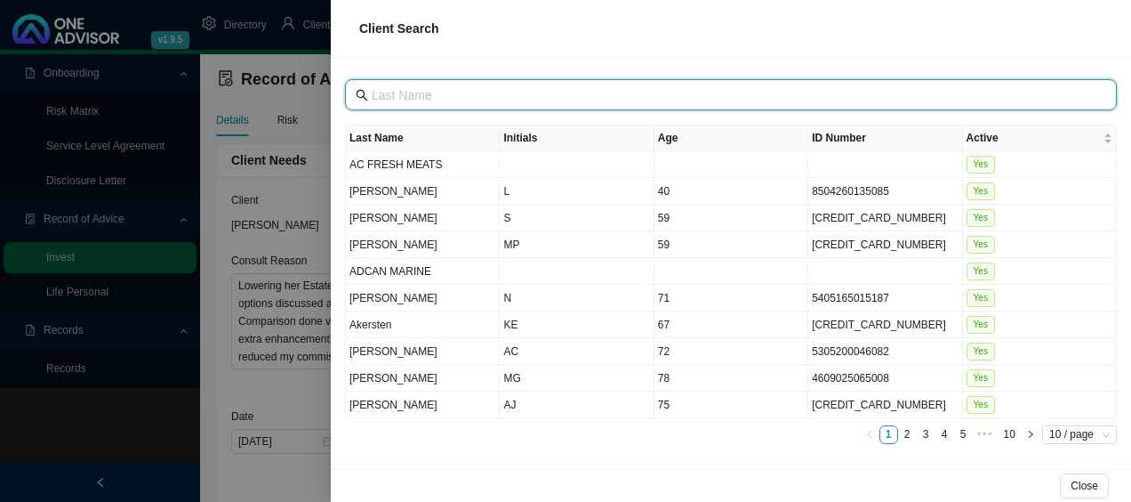
click at [600, 95] on input "text" at bounding box center [733, 95] width 722 height 20
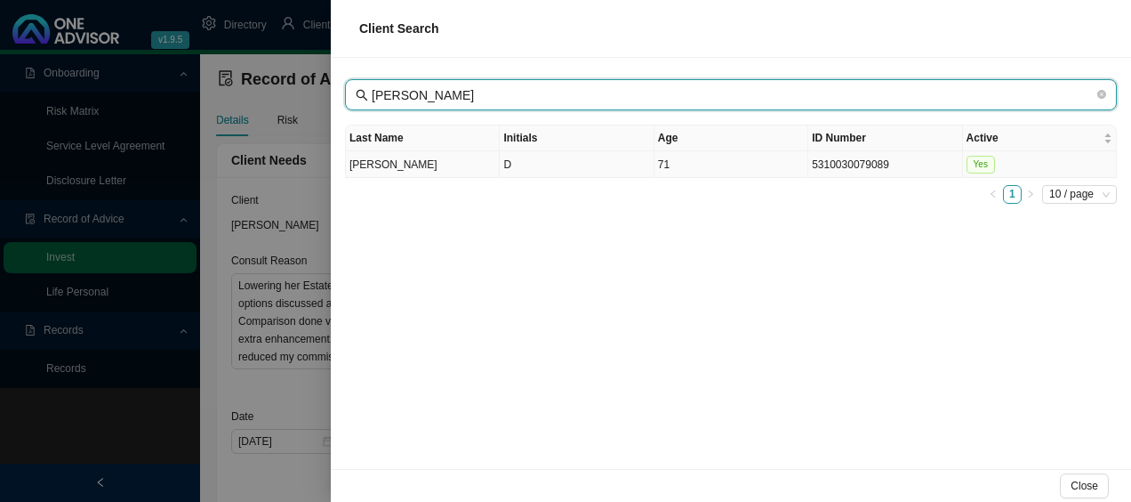
type input "[PERSON_NAME]"
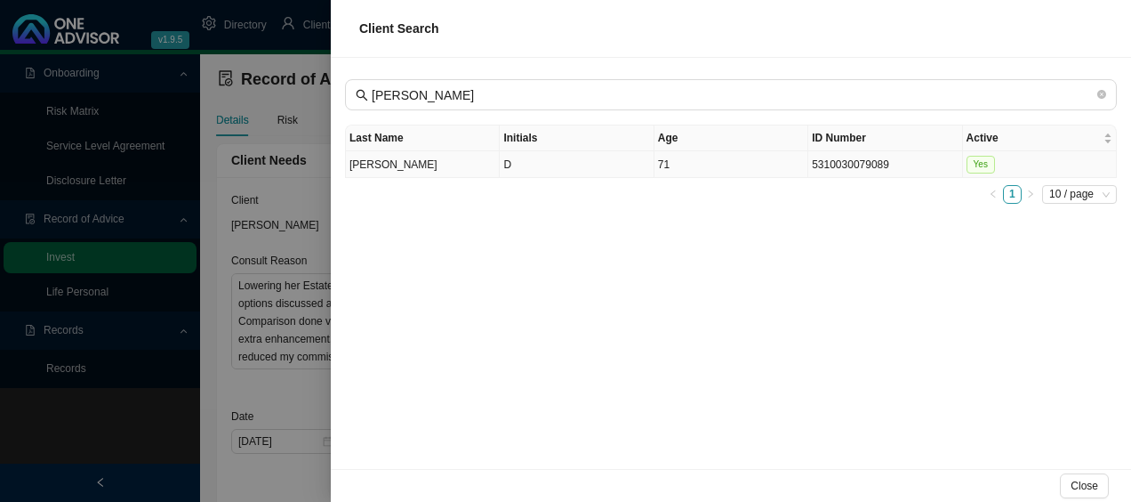
click at [432, 168] on td "[PERSON_NAME]" at bounding box center [423, 164] width 154 height 27
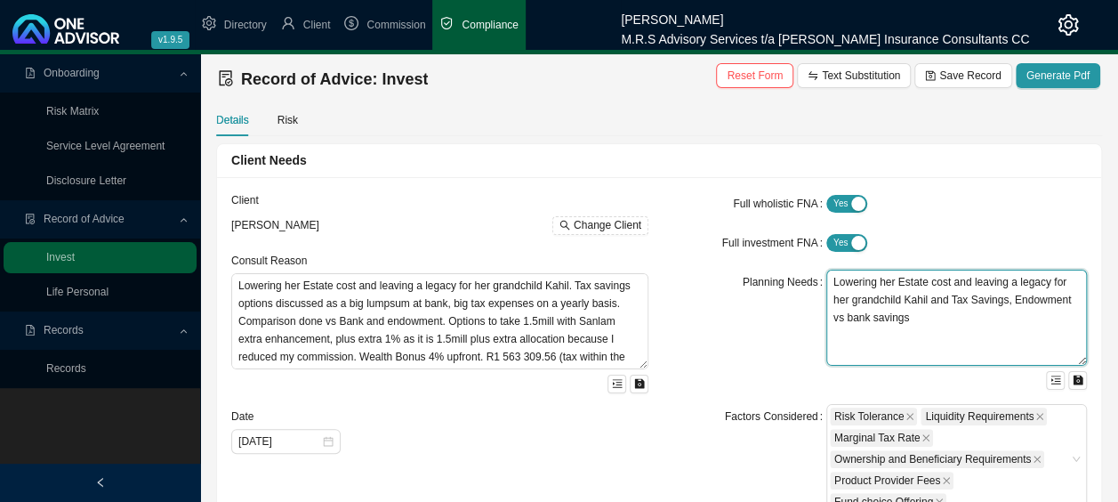
drag, startPoint x: 891, startPoint y: 321, endPoint x: 1050, endPoint y: 279, distance: 163.8
click at [1050, 279] on textarea "Lowering her Estate cost and leaving a legacy for her grandchild Kahil and Tax …" at bounding box center [956, 318] width 261 height 96
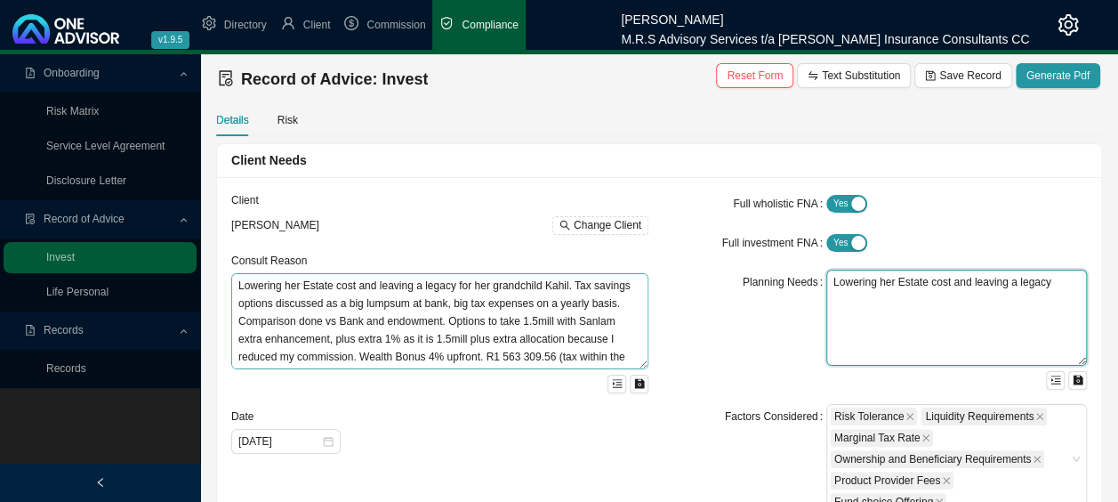
type textarea "Lowering her Estate cost and leaving a legacy"
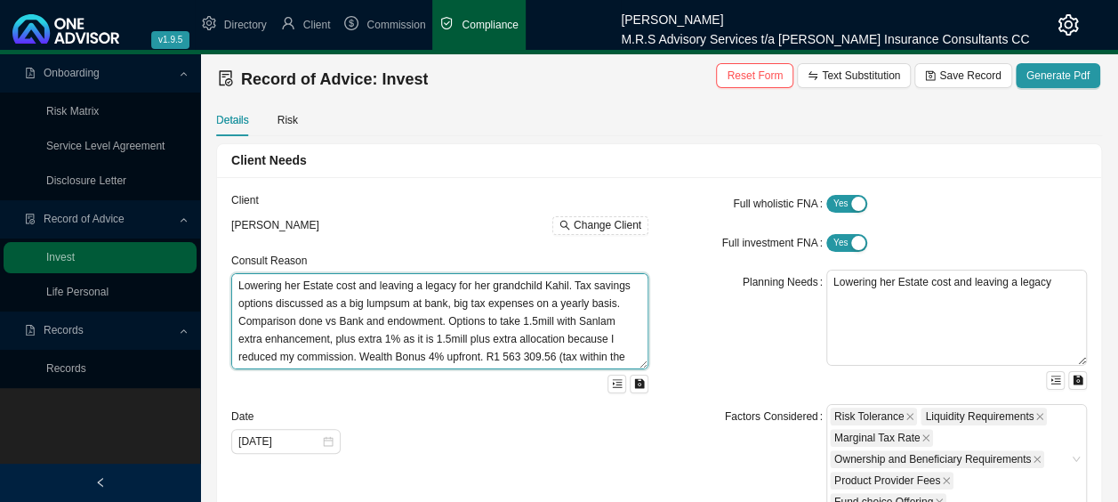
click at [240, 289] on textarea "Lowering her Estate cost and leaving a legacy for her grandchild Kahil. Tax sav…" at bounding box center [439, 321] width 417 height 96
click at [238, 286] on textarea "Lowering her Estate cost and leaving a legacy for her grandchild Kahil. Tax sav…" at bounding box center [439, 321] width 417 height 96
click at [455, 290] on textarea "Having a montly Income but not bought into a incomeLowering her Estate cost and…" at bounding box center [439, 321] width 417 height 96
drag, startPoint x: 336, startPoint y: 304, endPoint x: 448, endPoint y: 301, distance: 112.1
click at [448, 301] on textarea "Having a monthly Income but not bought into an income. Lowering her Estate cost…" at bounding box center [439, 321] width 417 height 96
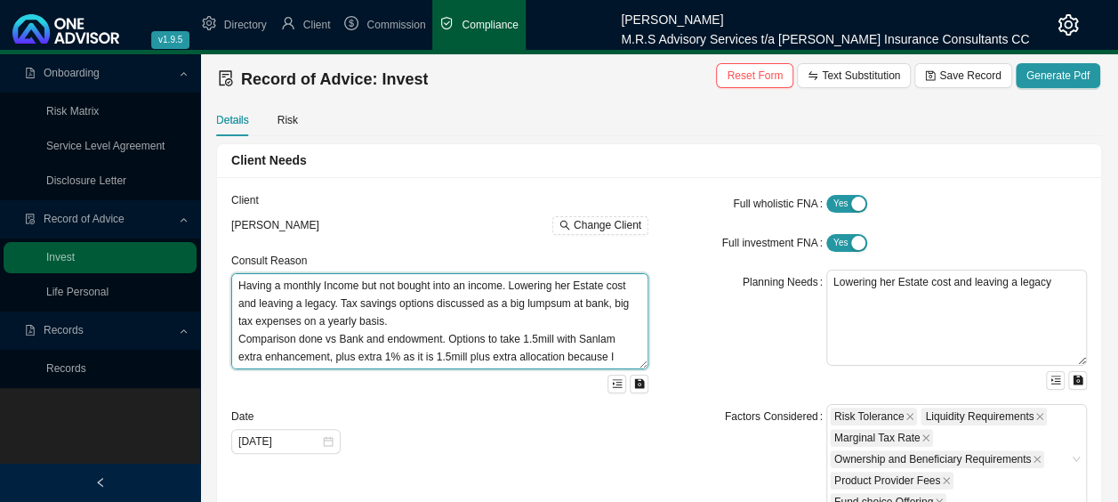
click at [527, 343] on textarea "Having a monthly Income but not bought into an income. Lowering her Estate cost…" at bounding box center [439, 321] width 417 height 96
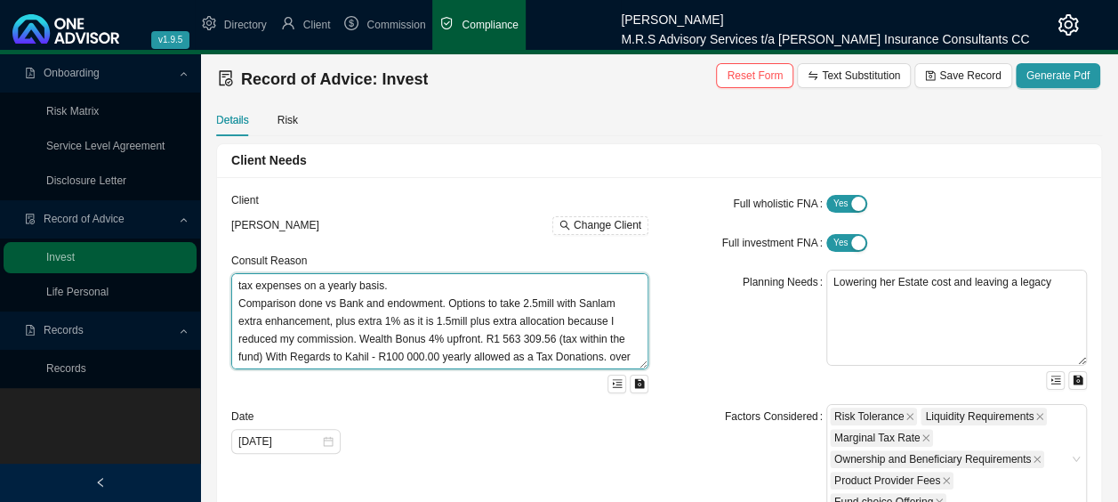
click at [436, 326] on textarea "Having a monthly Income but not bought into an income. Lowering her Estate cost…" at bounding box center [439, 321] width 417 height 96
click at [549, 340] on textarea "Having a monthly Income but not bought into an income. Lowering her Estate cost…" at bounding box center [439, 321] width 417 height 96
drag, startPoint x: 266, startPoint y: 356, endPoint x: 450, endPoint y: 357, distance: 184.1
click at [450, 357] on textarea "Having a monthly Income but not bought into an income. Lowering her Estate cost…" at bounding box center [439, 321] width 417 height 96
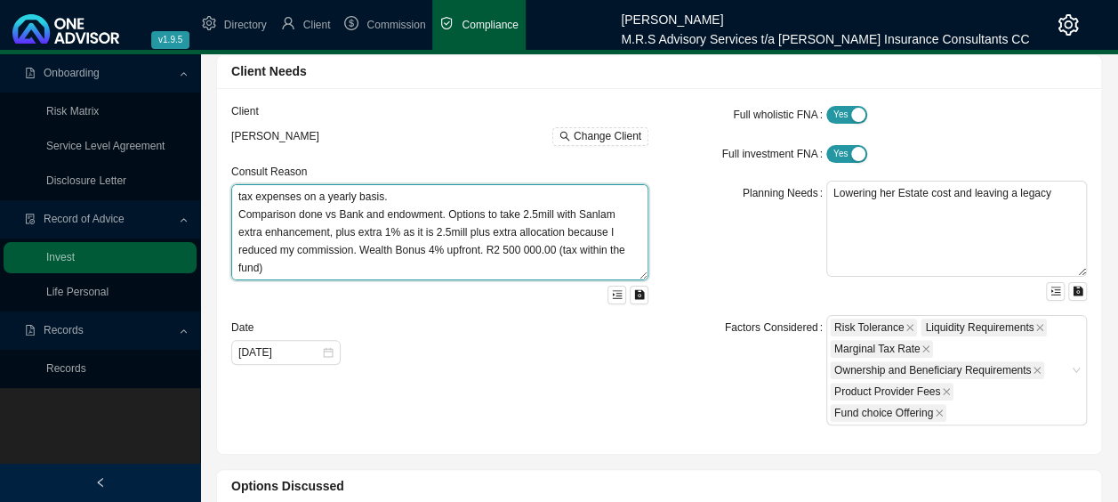
scroll to position [178, 0]
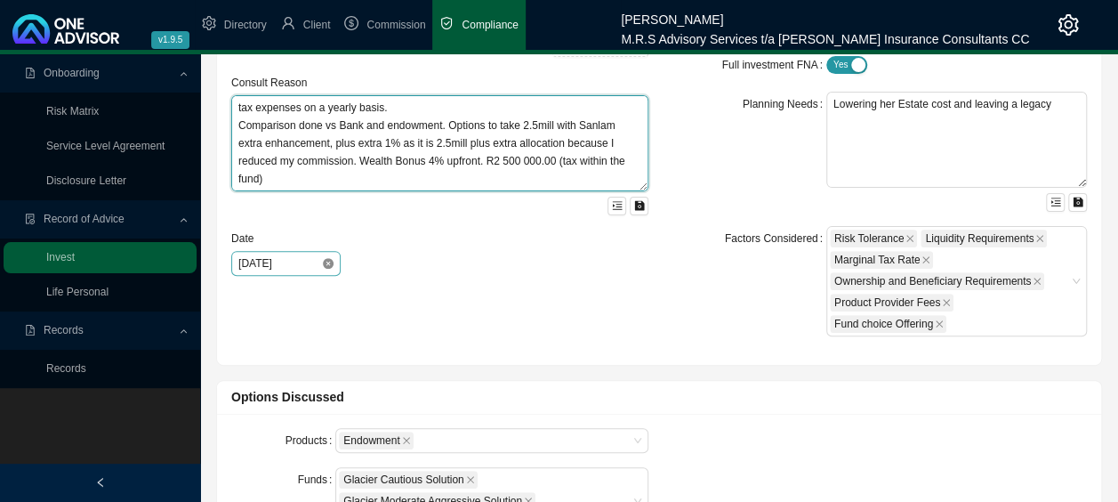
click at [320, 260] on div "[DATE]" at bounding box center [285, 263] width 95 height 18
type textarea "Having a monthly Income but not bought into an income. Lowering her Estate cost…"
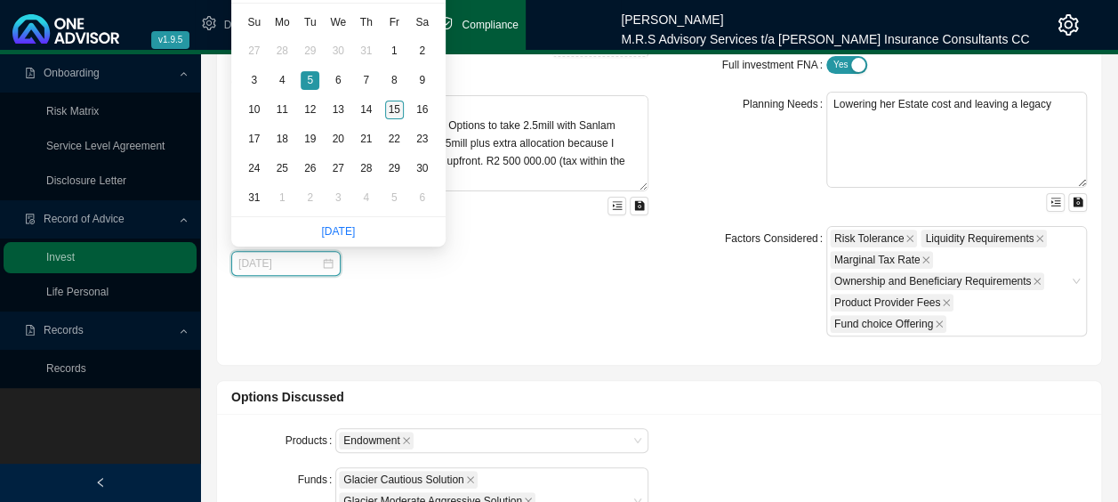
type input "[DATE]"
click at [395, 103] on div "15" at bounding box center [394, 110] width 19 height 19
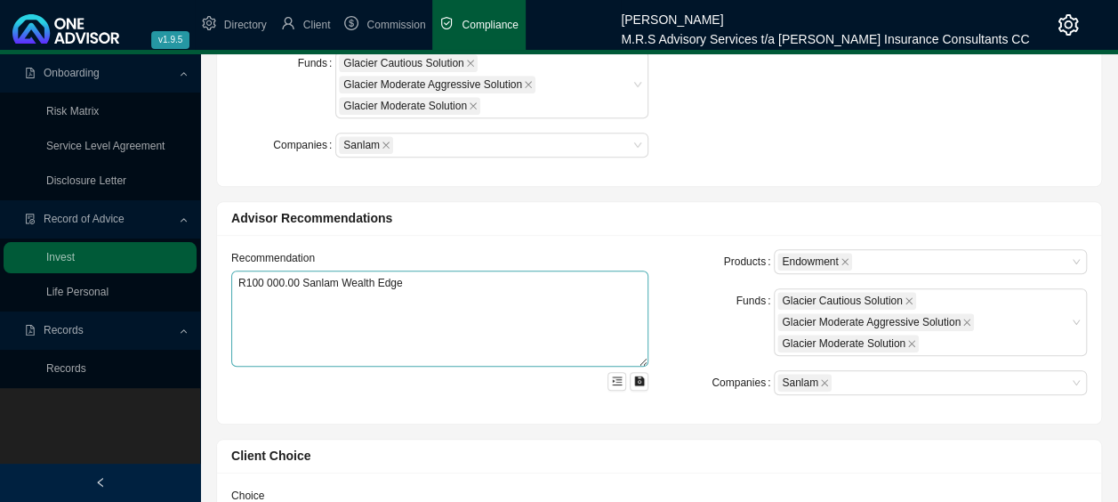
scroll to position [623, 0]
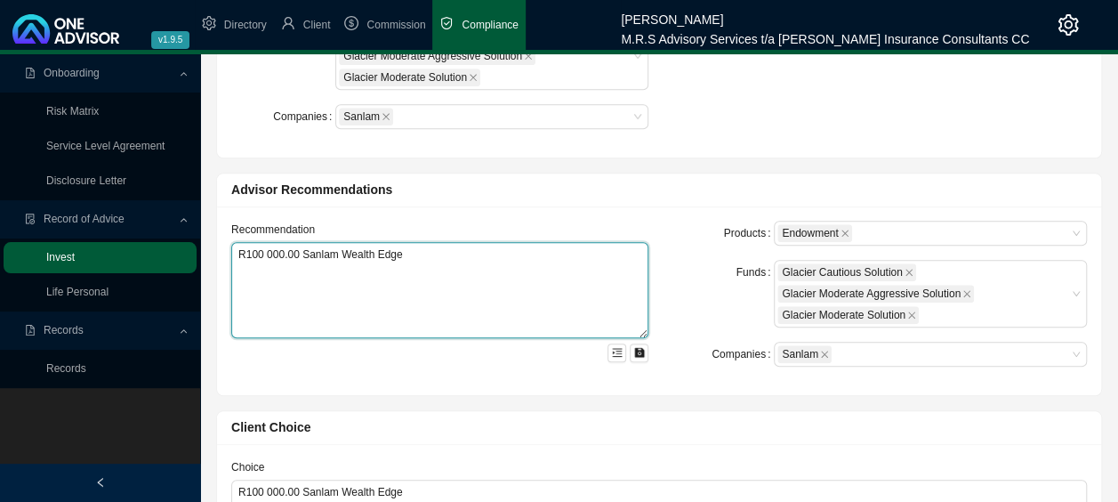
drag, startPoint x: 411, startPoint y: 249, endPoint x: 151, endPoint y: 255, distance: 259.8
click at [151, 255] on div "Onboarding Risk Matrix Service Level Agreement Disclosure Letter Record of Advi…" at bounding box center [559, 274] width 1118 height 1685
type textarea "R"
click at [359, 255] on textarea "R2 500 000.00 Growth, R1000 000.00" at bounding box center [439, 290] width 417 height 96
click at [422, 252] on textarea "R2 500 000.00 Growth, R1 000 000.00" at bounding box center [439, 290] width 417 height 96
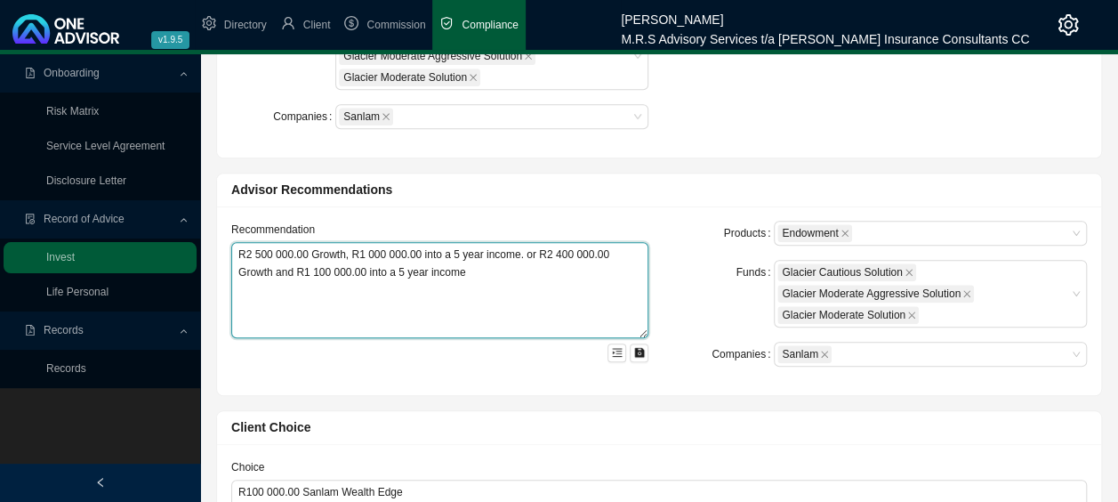
click at [416, 253] on textarea "R2 500 000.00 Growth, R1 000 000.00 into a 5 year income. or R2 400 000.00 Grow…" at bounding box center [439, 290] width 417 height 96
click at [398, 270] on textarea "R2 500 000.00 Growth, R1 000 000.00 (R19 000) into a 5 year income. or R2 400 0…" at bounding box center [439, 290] width 417 height 96
click at [548, 276] on textarea "R2 500 000.00 Growth, R1 000 000.00 (R19 000) into a 5 year income. or R2 400 0…" at bounding box center [439, 290] width 417 height 96
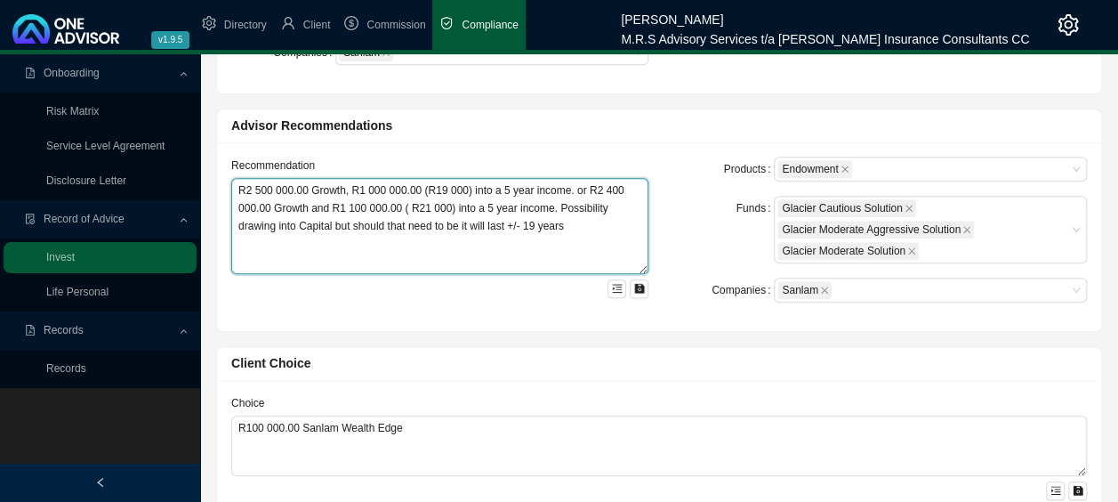
scroll to position [801, 0]
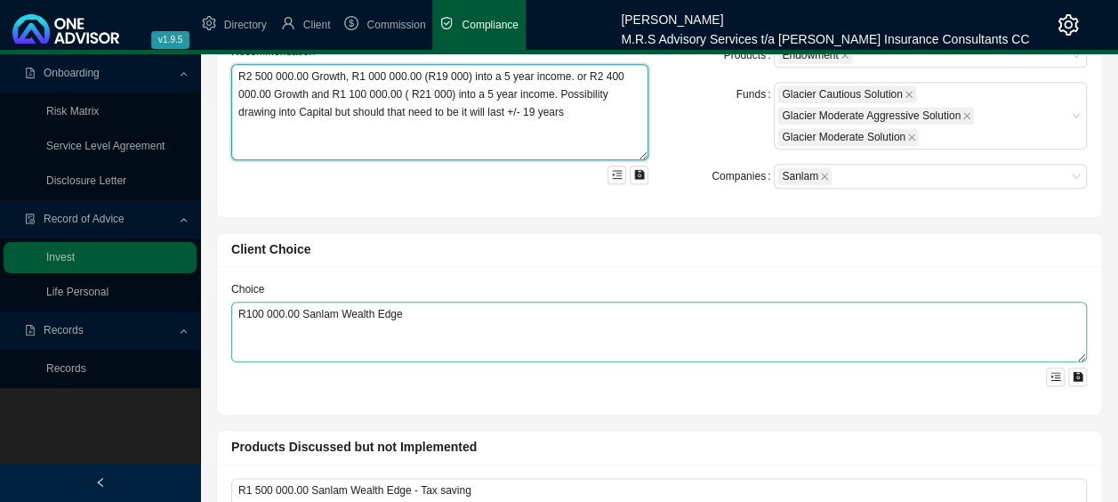
type textarea "R2 500 000.00 Growth, R1 000 000.00 (R19 000) into a 5 year income. or R2 400 0…"
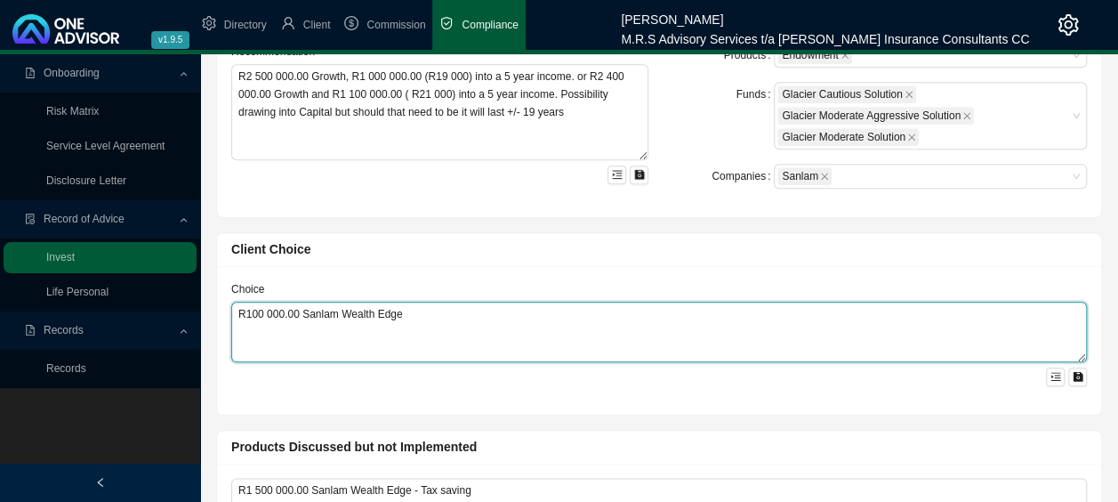
drag, startPoint x: 427, startPoint y: 312, endPoint x: 173, endPoint y: 312, distance: 254.4
click at [173, 312] on div "Onboarding Risk Matrix Service Level Agreement Disclosure Letter Record of Advi…" at bounding box center [559, 96] width 1118 height 1685
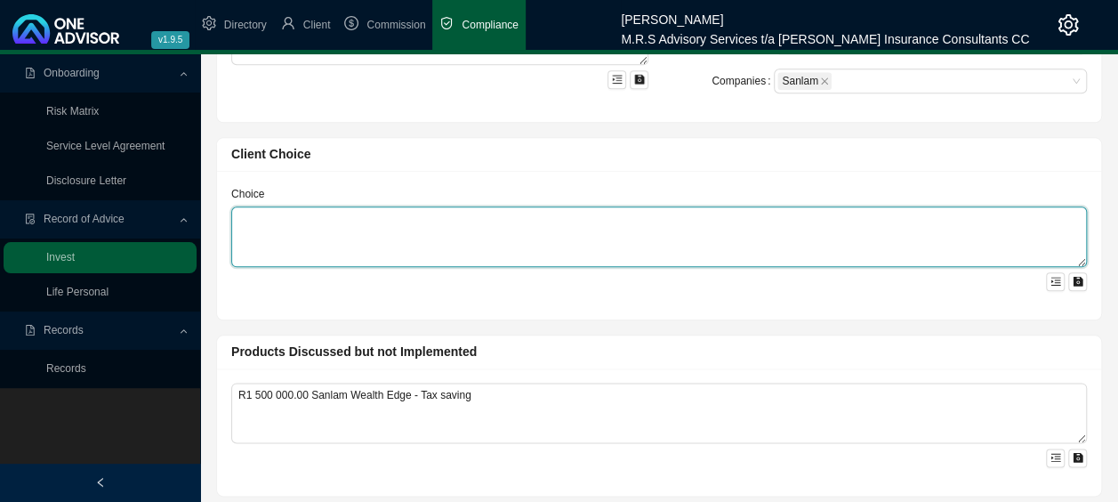
scroll to position [1067, 0]
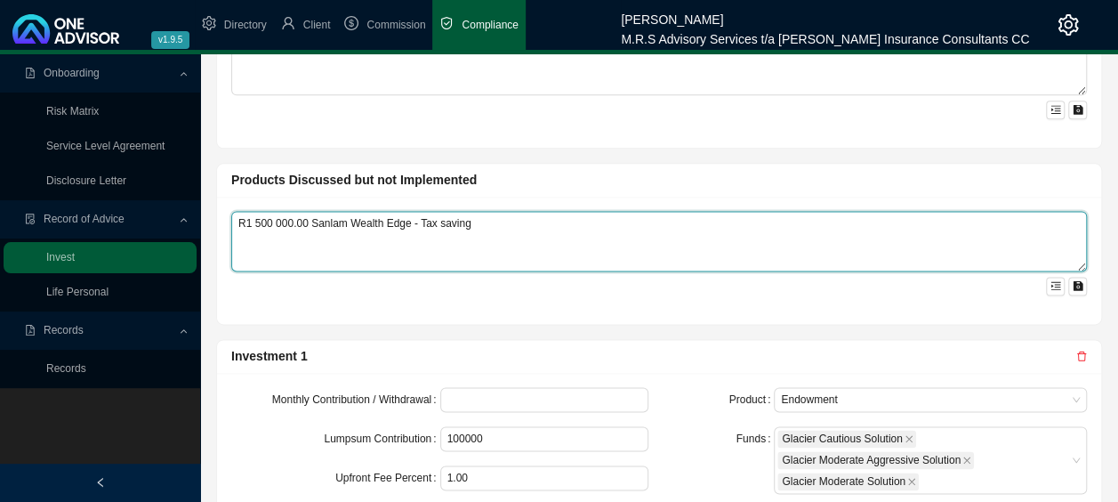
drag, startPoint x: 530, startPoint y: 222, endPoint x: -52, endPoint y: 213, distance: 581.8
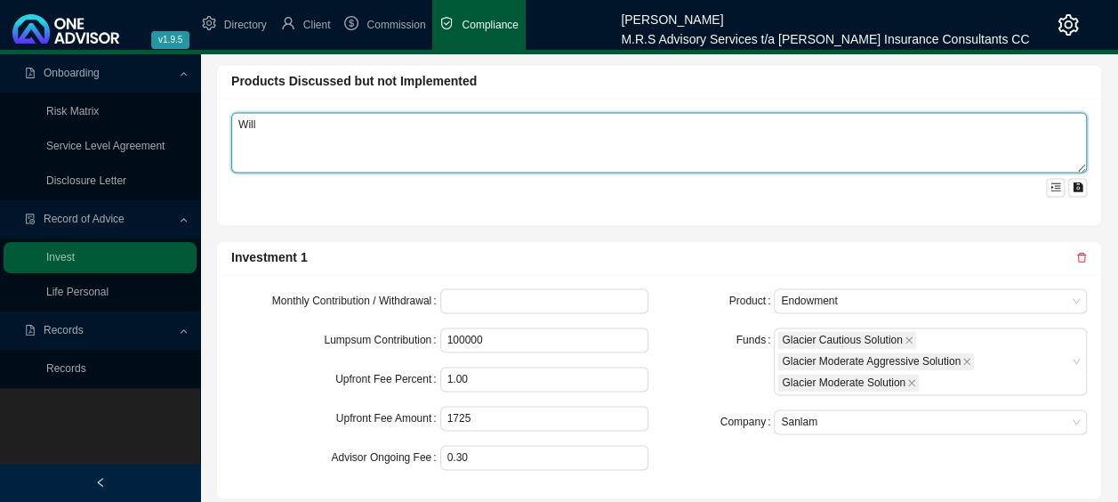
scroll to position [1230, 0]
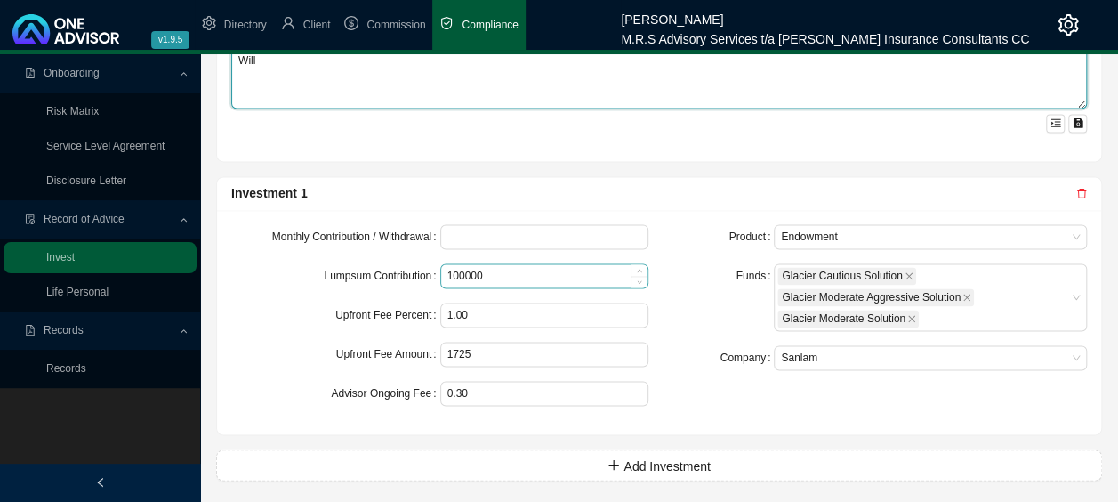
type textarea "Will"
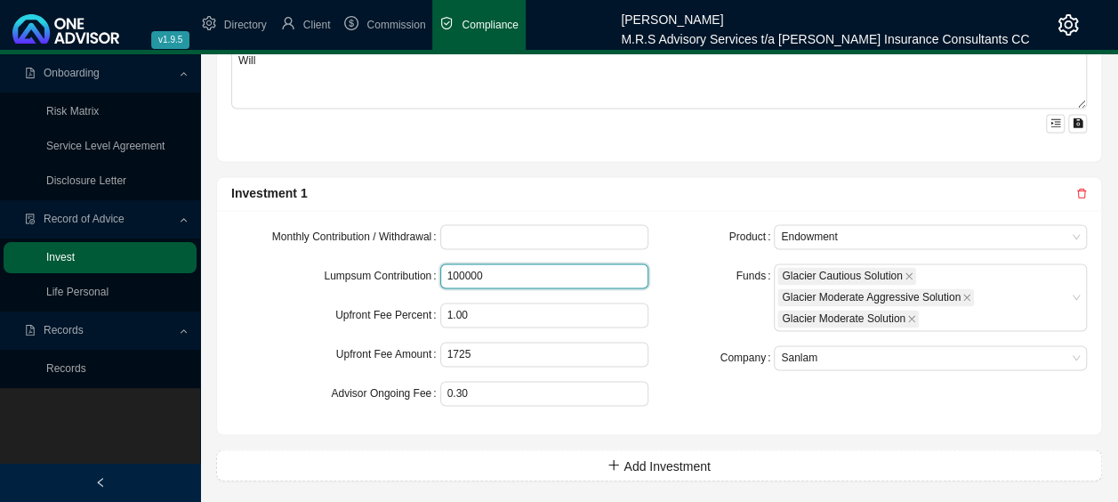
drag, startPoint x: 596, startPoint y: 270, endPoint x: 146, endPoint y: 260, distance: 450.2
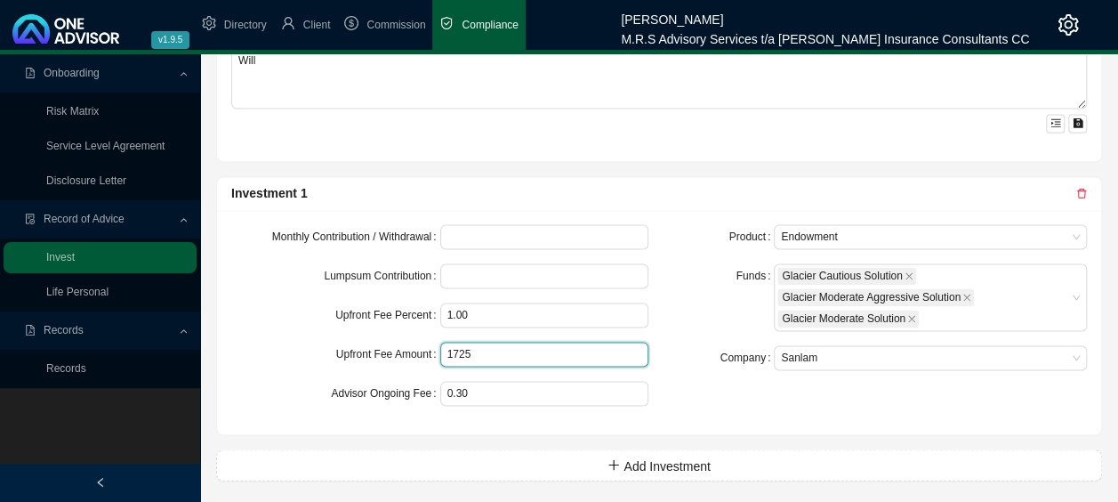
drag, startPoint x: 497, startPoint y: 350, endPoint x: 384, endPoint y: 348, distance: 113.0
click at [384, 348] on div "Upfront Fee Amount 1725" at bounding box center [439, 354] width 417 height 25
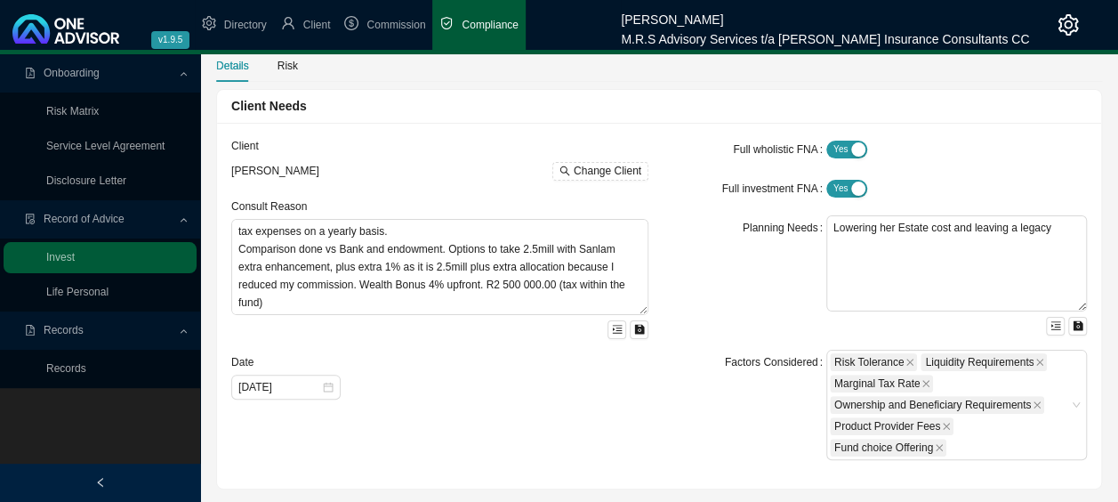
scroll to position [0, 0]
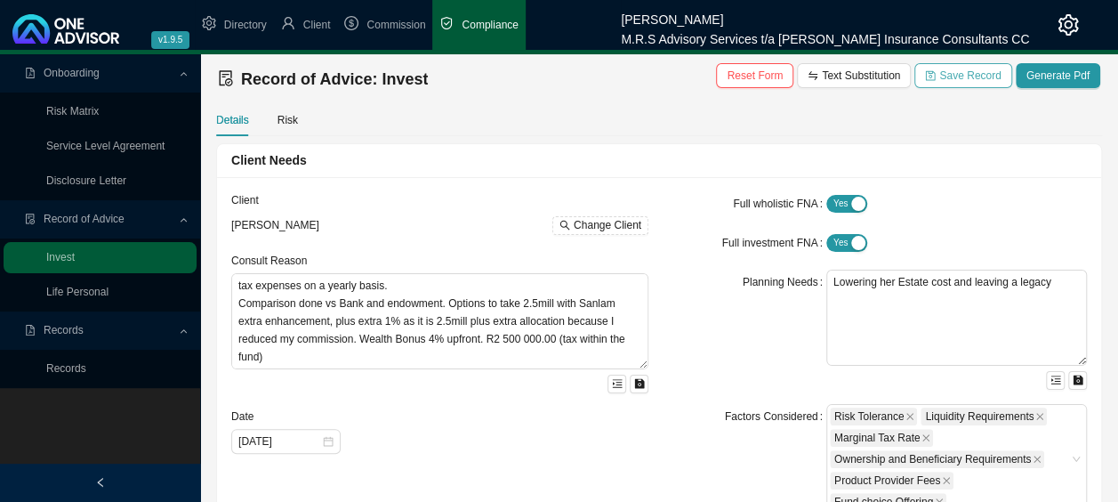
click at [982, 76] on span "Save Record" at bounding box center [969, 76] width 61 height 18
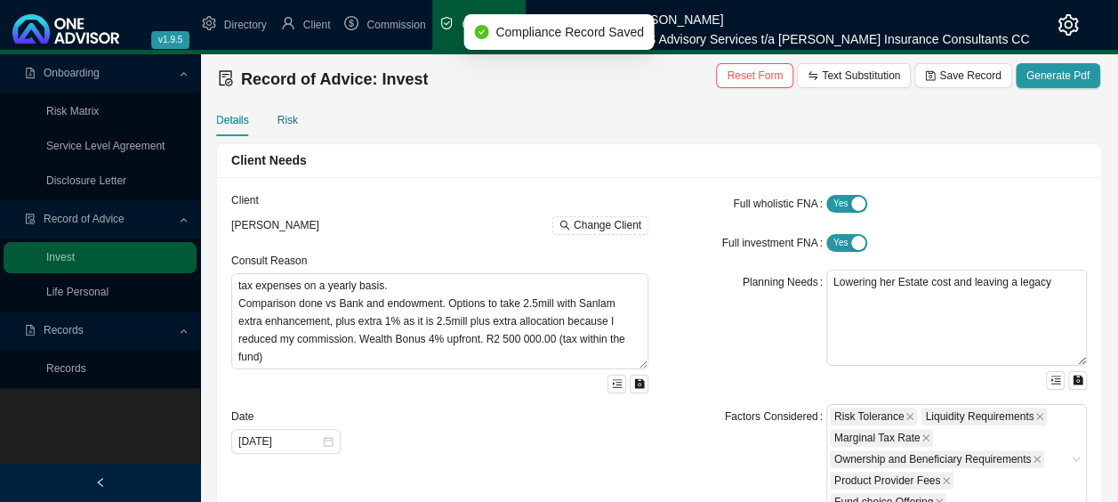
click at [286, 121] on div "Risk" at bounding box center [288, 120] width 20 height 18
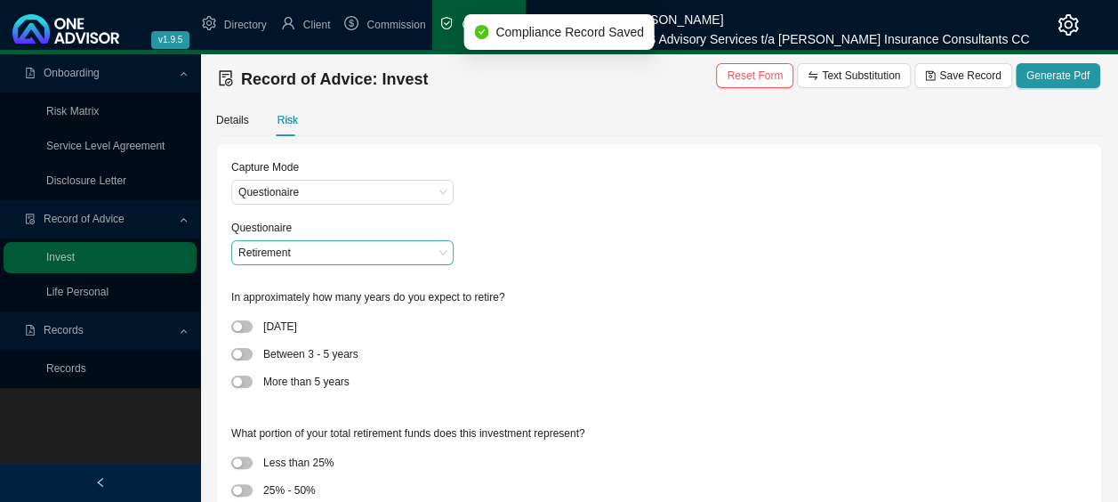
click at [339, 253] on span "Retirement" at bounding box center [342, 252] width 208 height 23
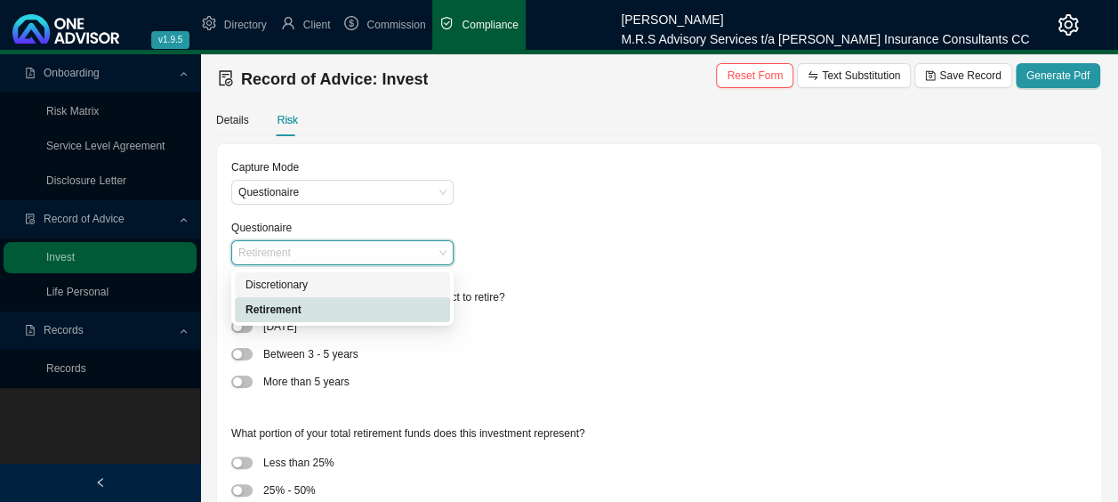
click at [307, 283] on div "Discretionary" at bounding box center [342, 285] width 194 height 18
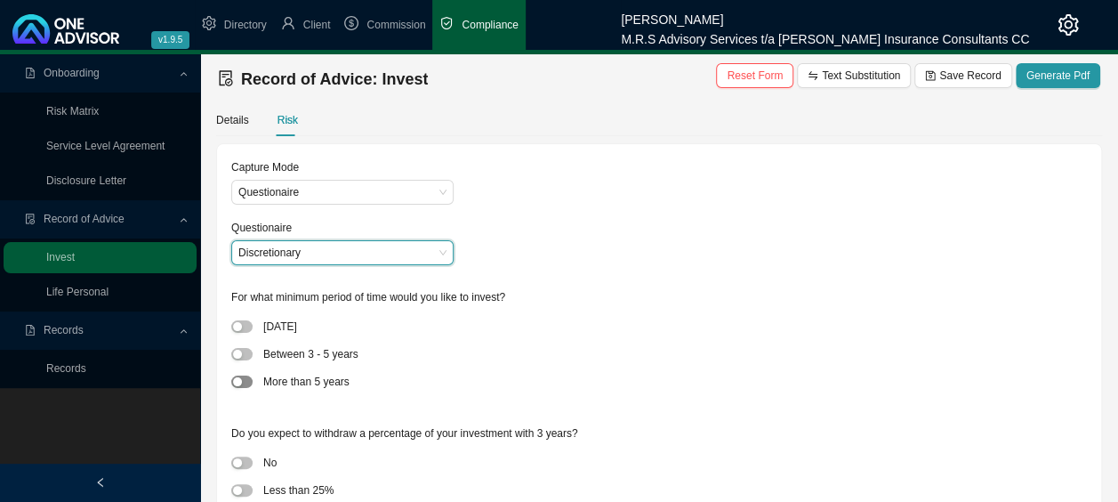
click at [245, 381] on span "button" at bounding box center [241, 381] width 21 height 12
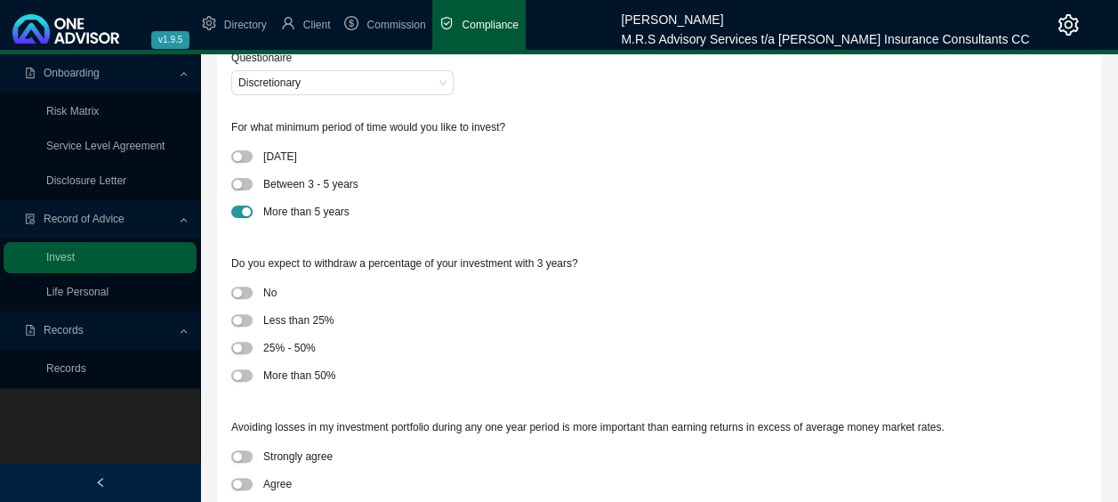
scroll to position [178, 0]
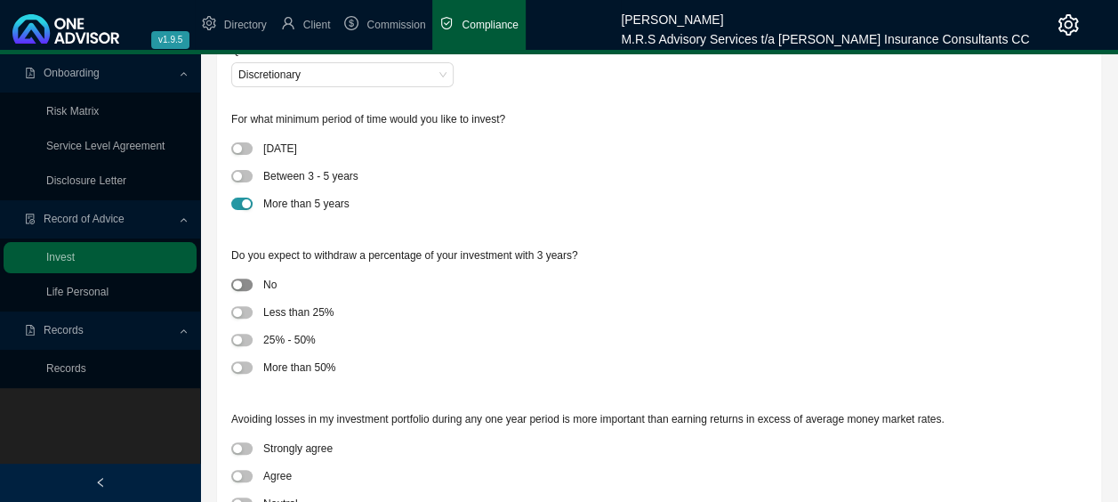
click at [249, 285] on span "button" at bounding box center [241, 284] width 21 height 12
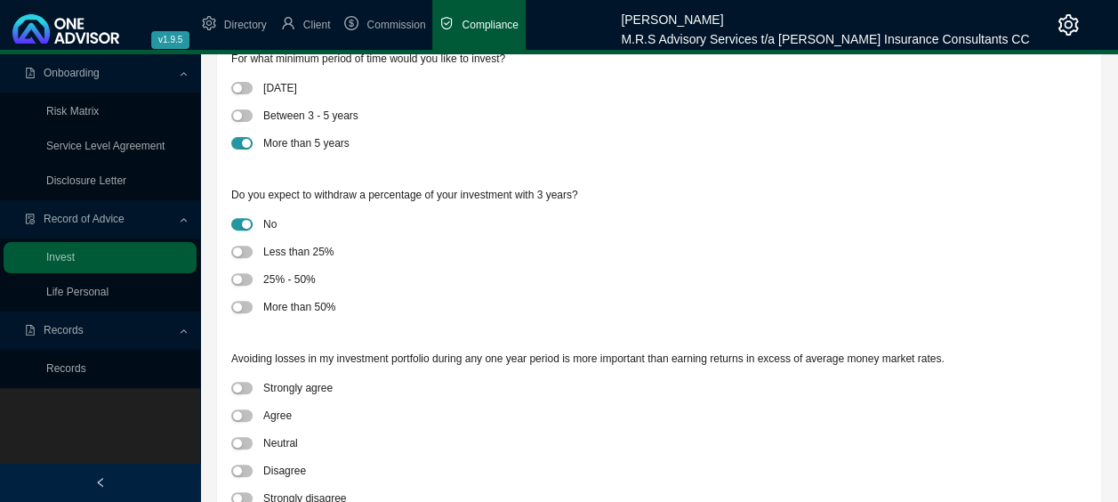
scroll to position [267, 0]
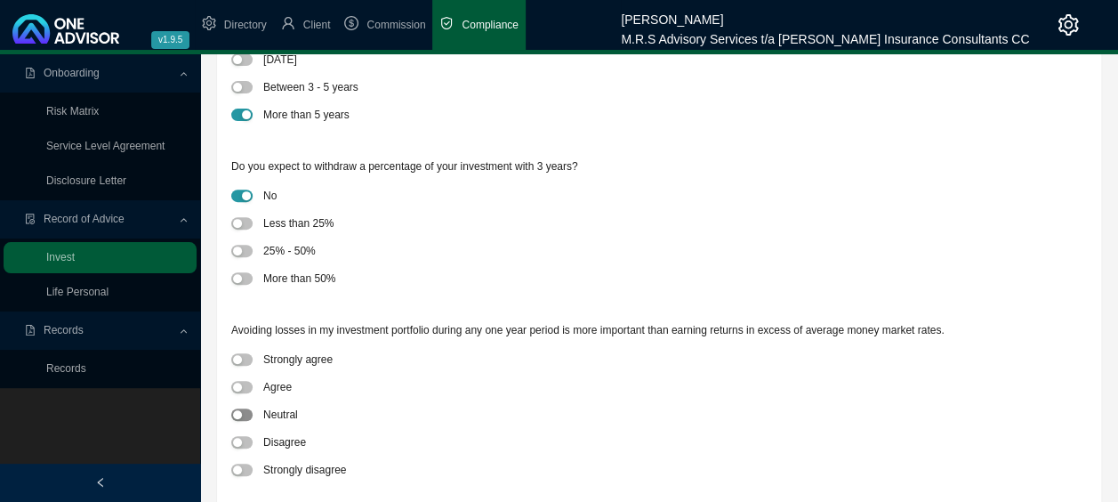
click at [251, 417] on span "button" at bounding box center [241, 414] width 21 height 12
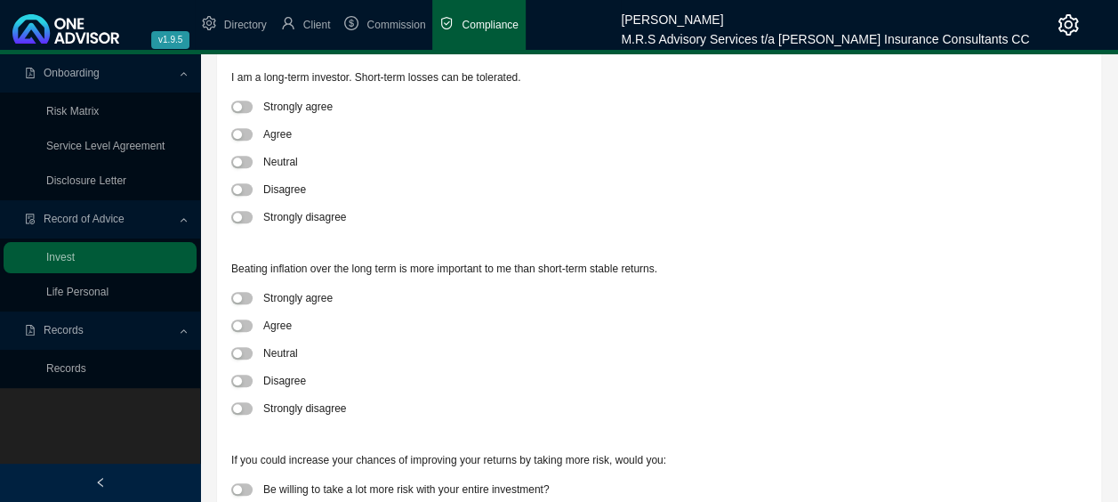
scroll to position [712, 0]
click at [249, 326] on span "button" at bounding box center [241, 324] width 21 height 12
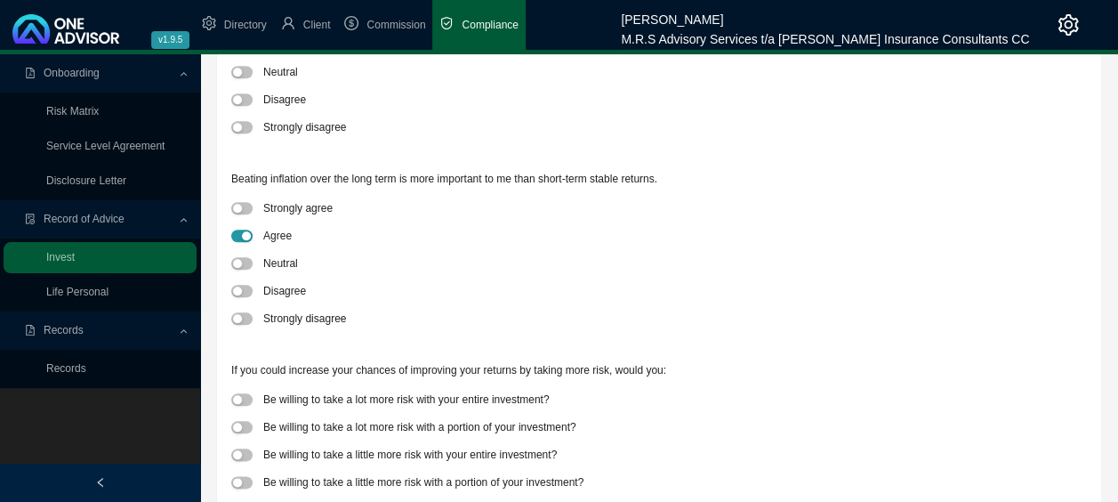
scroll to position [857, 0]
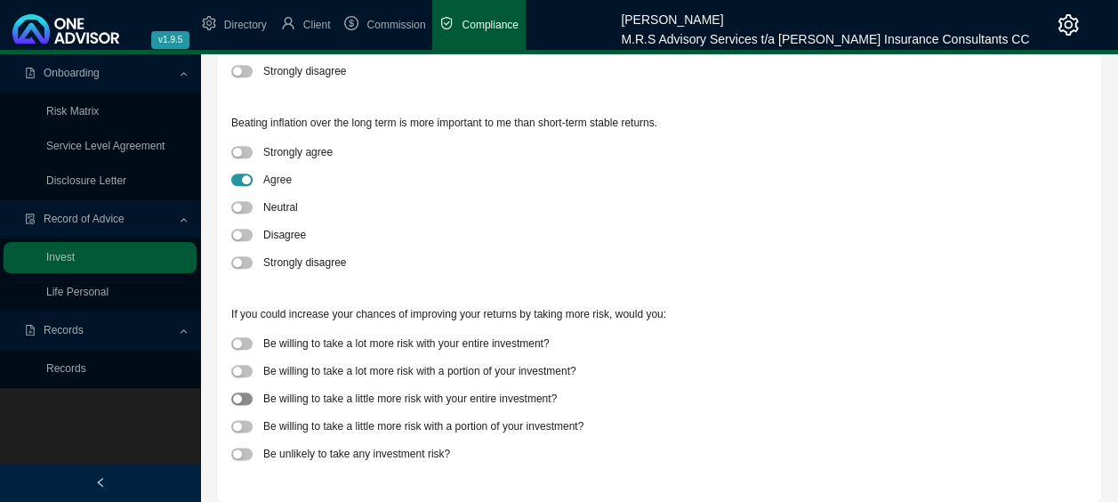
click at [251, 396] on span "button" at bounding box center [241, 398] width 21 height 12
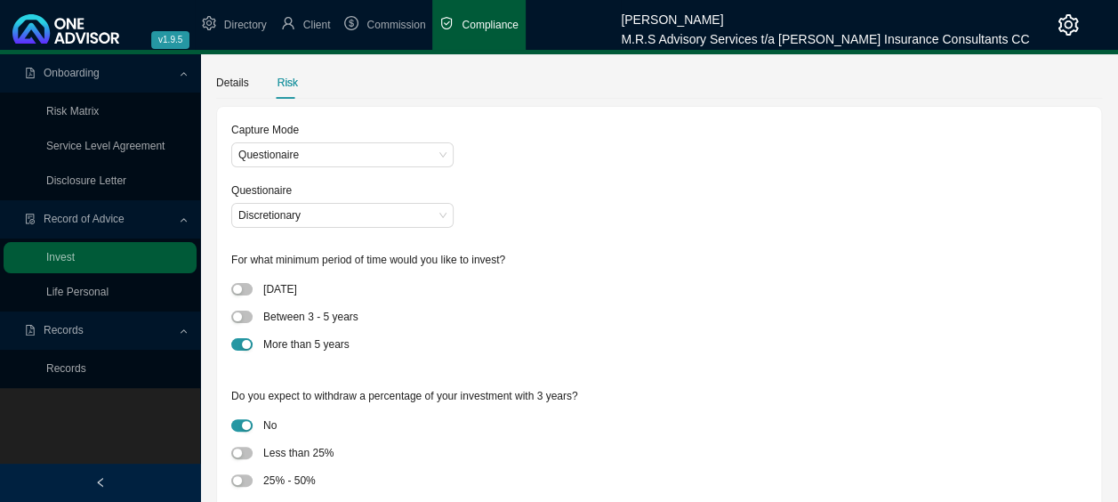
scroll to position [0, 0]
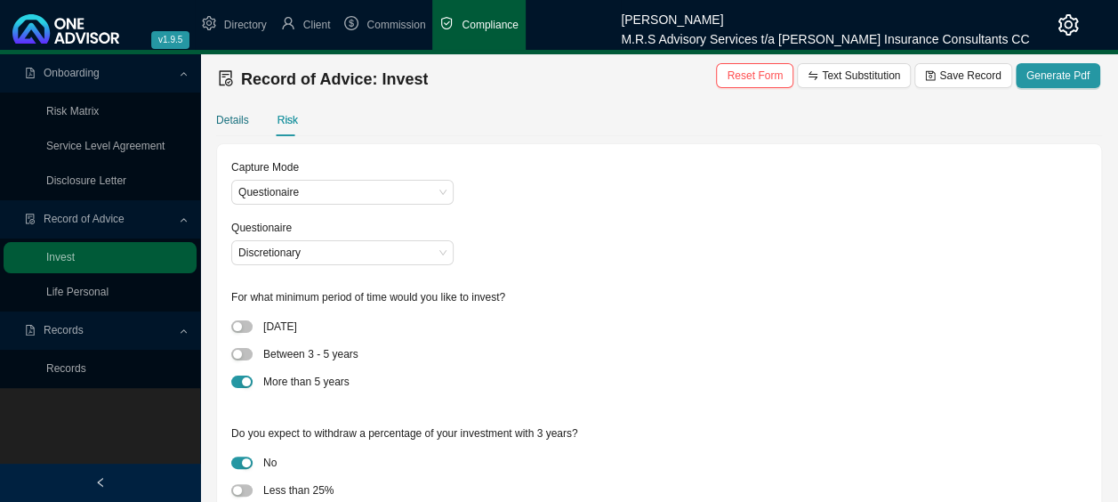
click at [232, 126] on div "Details" at bounding box center [232, 120] width 33 height 18
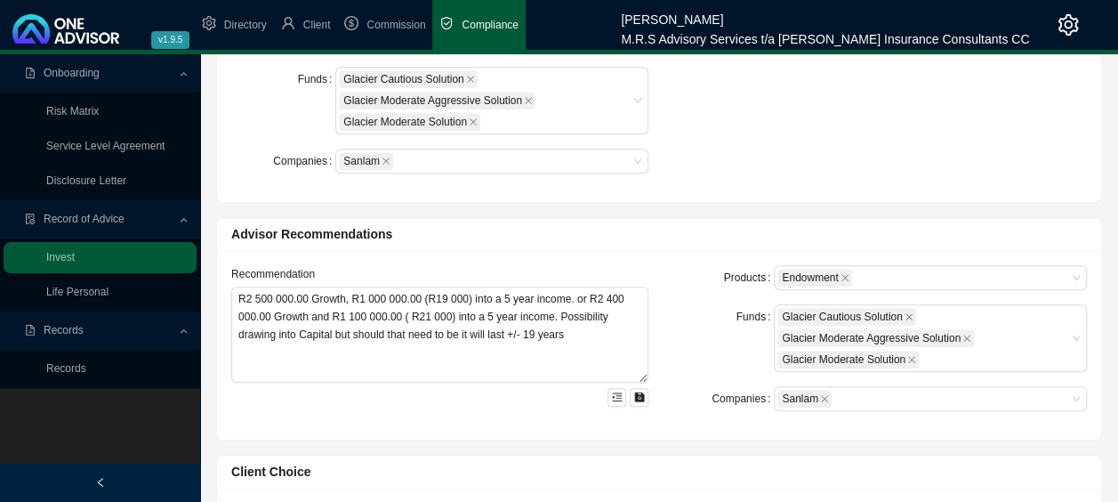
scroll to position [712, 0]
